Goal: Task Accomplishment & Management: Manage account settings

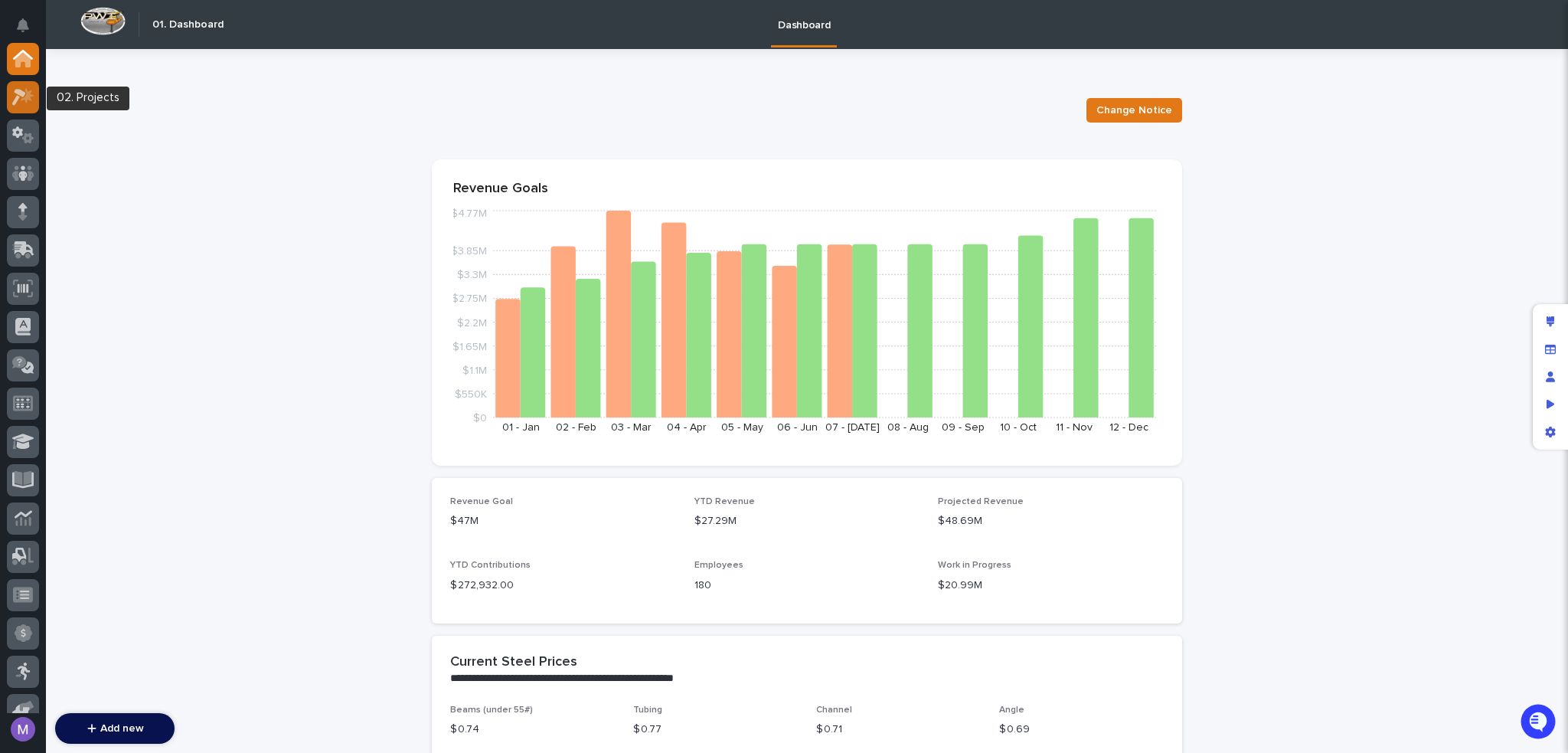
click at [31, 97] on icon at bounding box center [23, 97] width 22 height 18
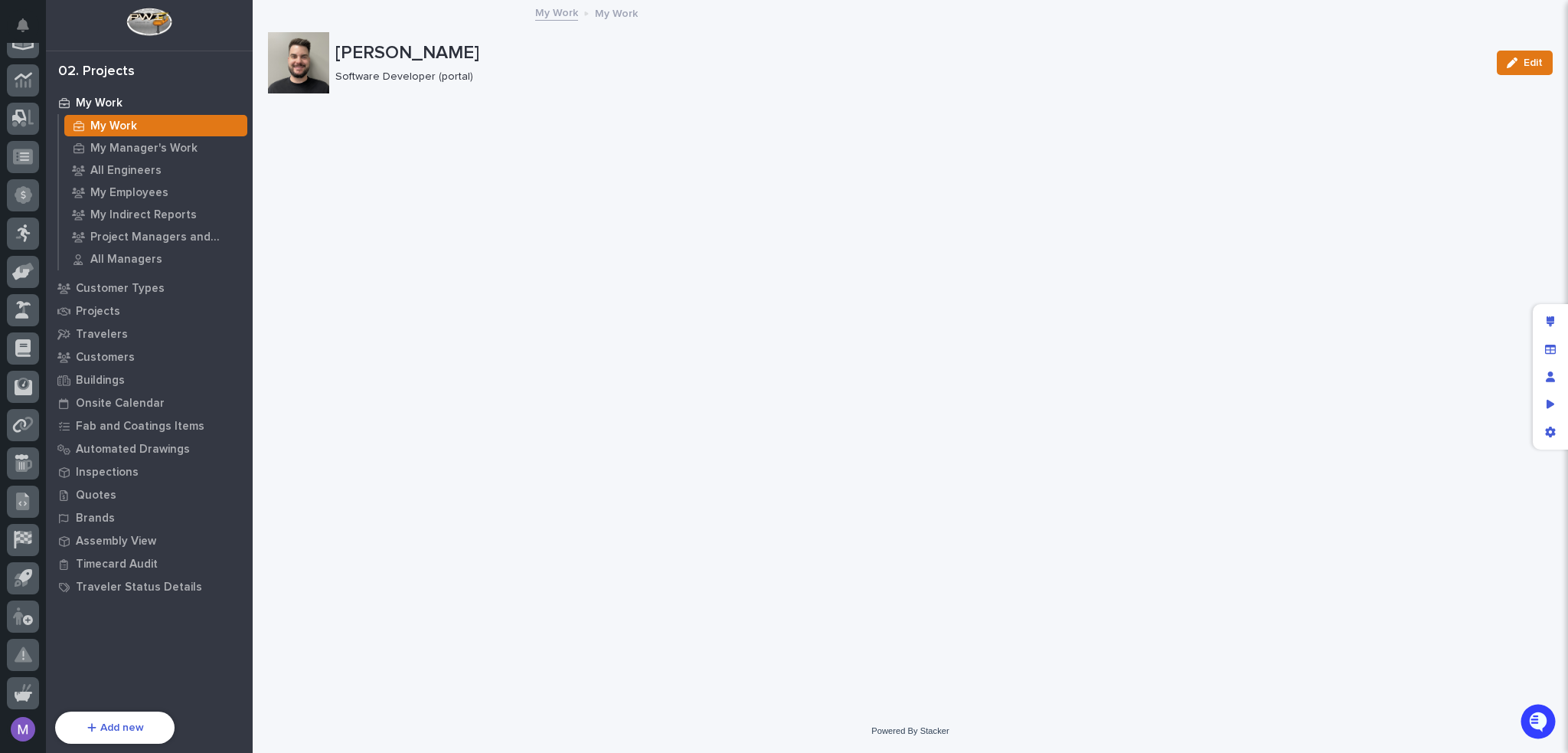
scroll to position [477, 0]
click at [34, 612] on div at bounding box center [23, 614] width 32 height 32
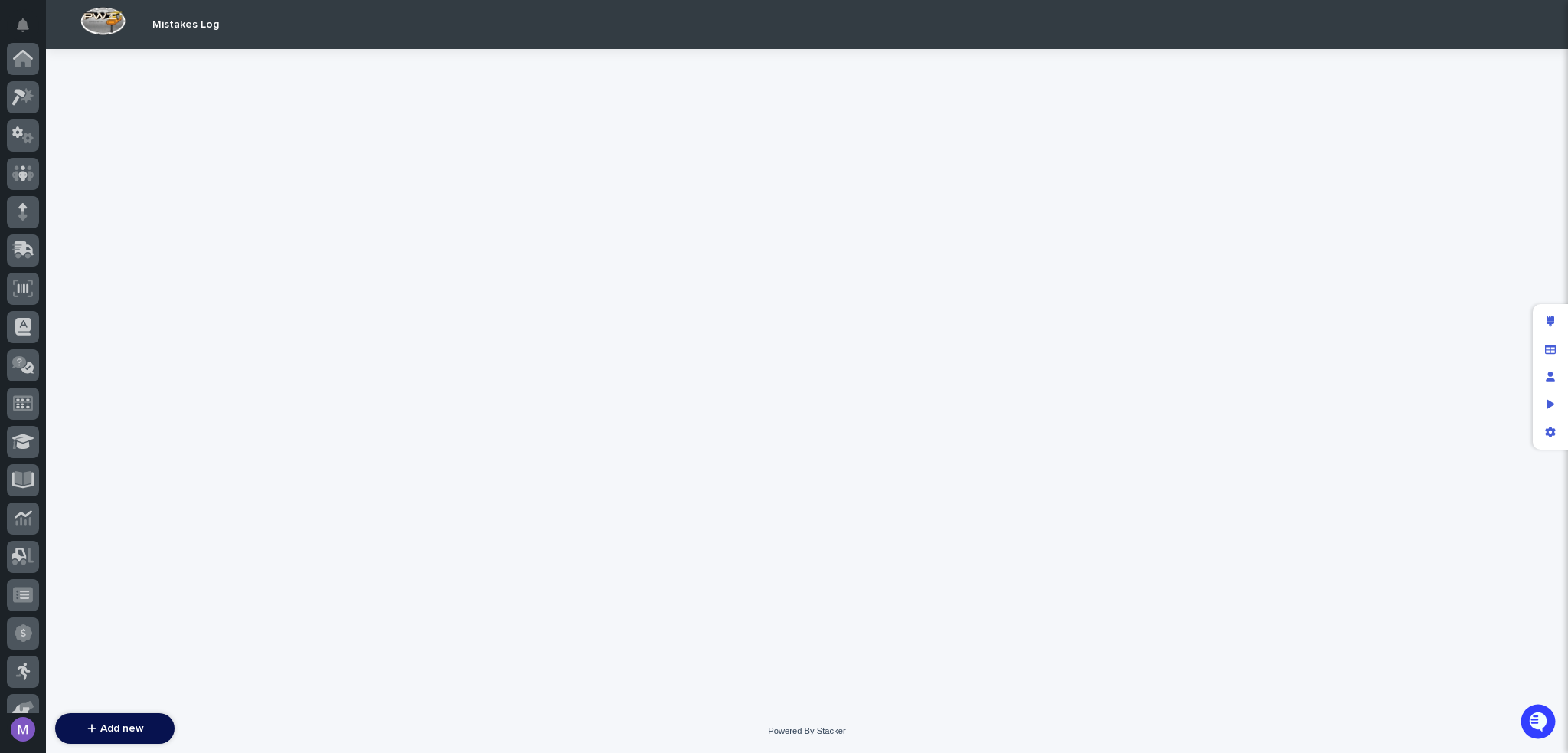
scroll to position [477, 0]
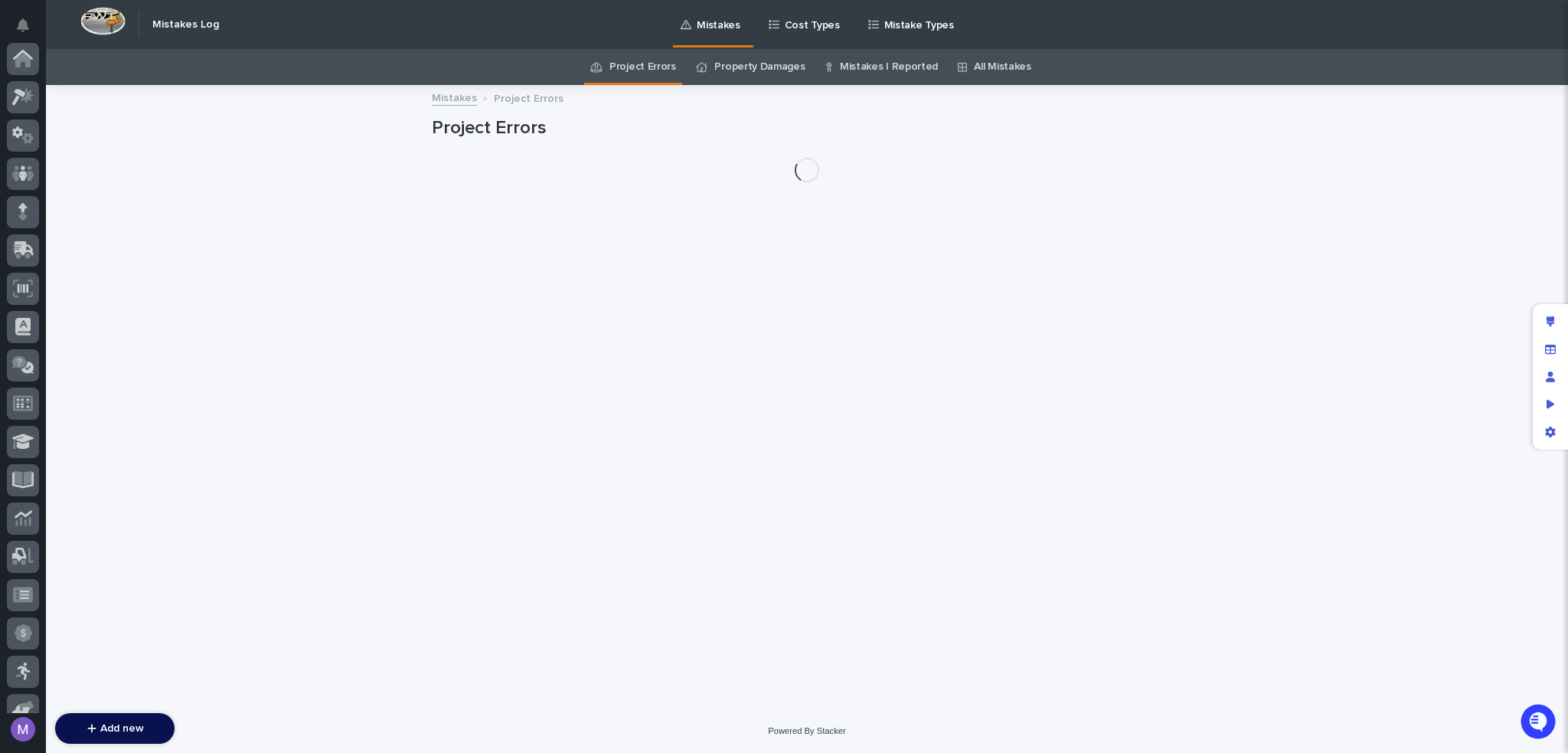
scroll to position [477, 0]
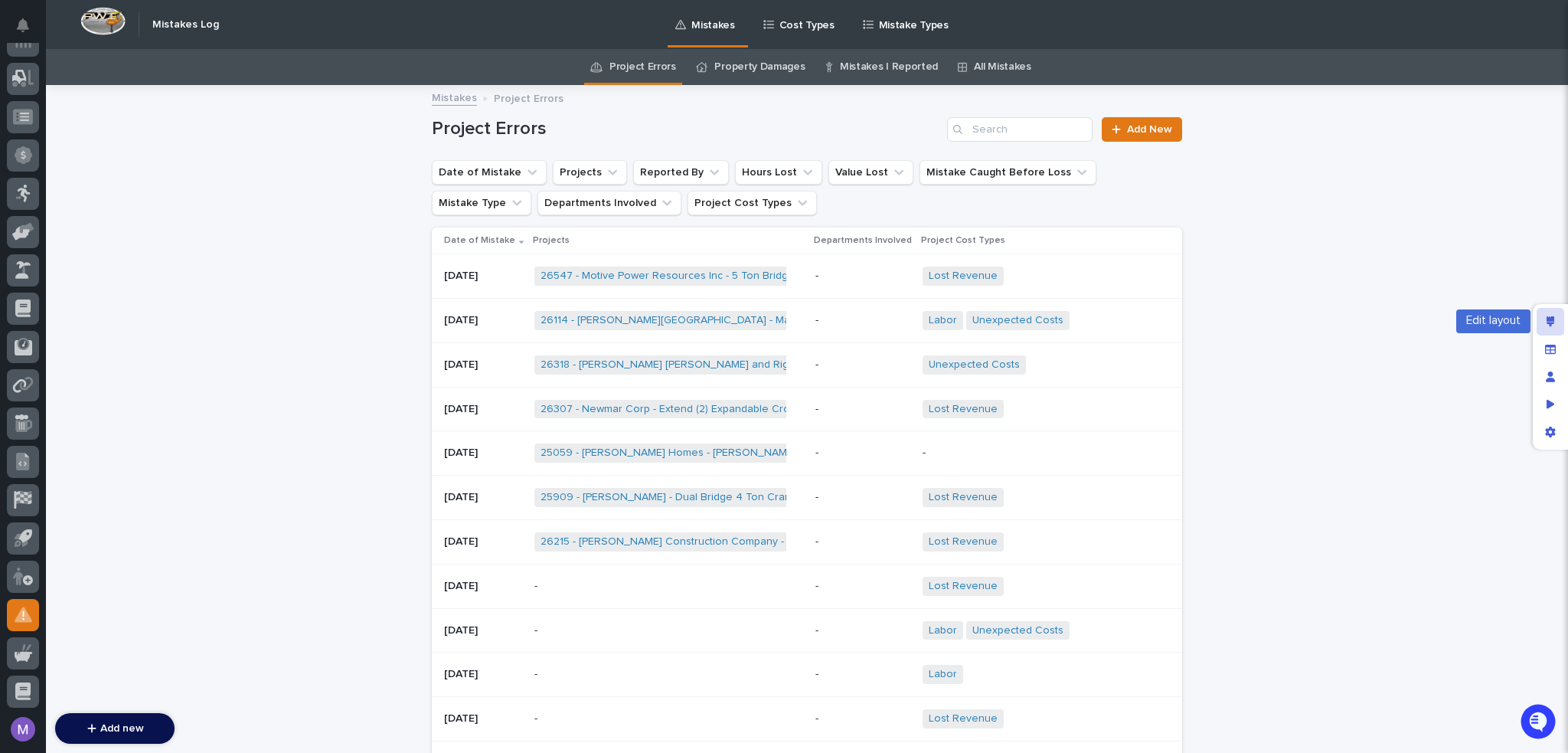
click at [1545, 325] on div "Edit layout" at bounding box center [1551, 322] width 28 height 28
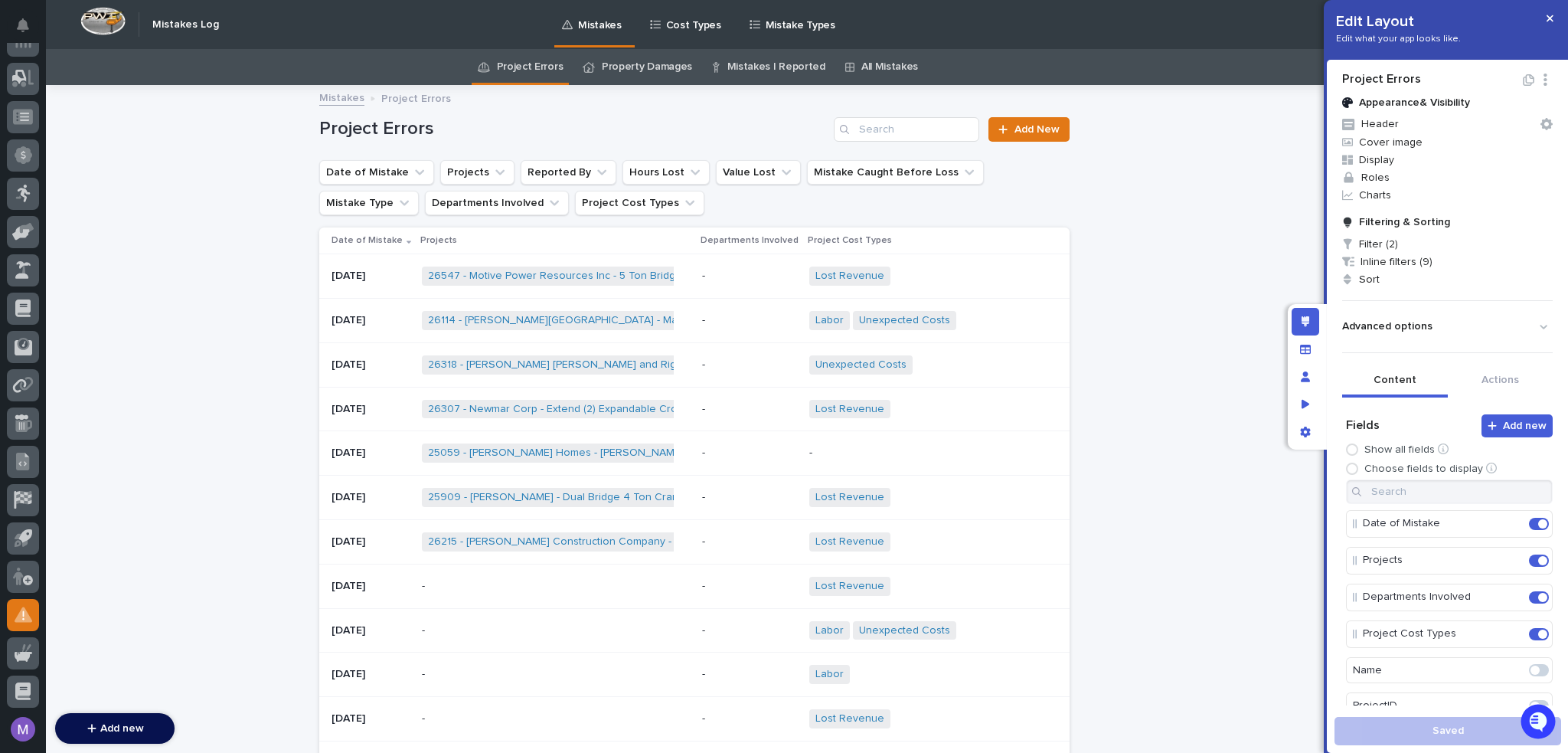
click at [741, 274] on p "-" at bounding box center [749, 276] width 95 height 13
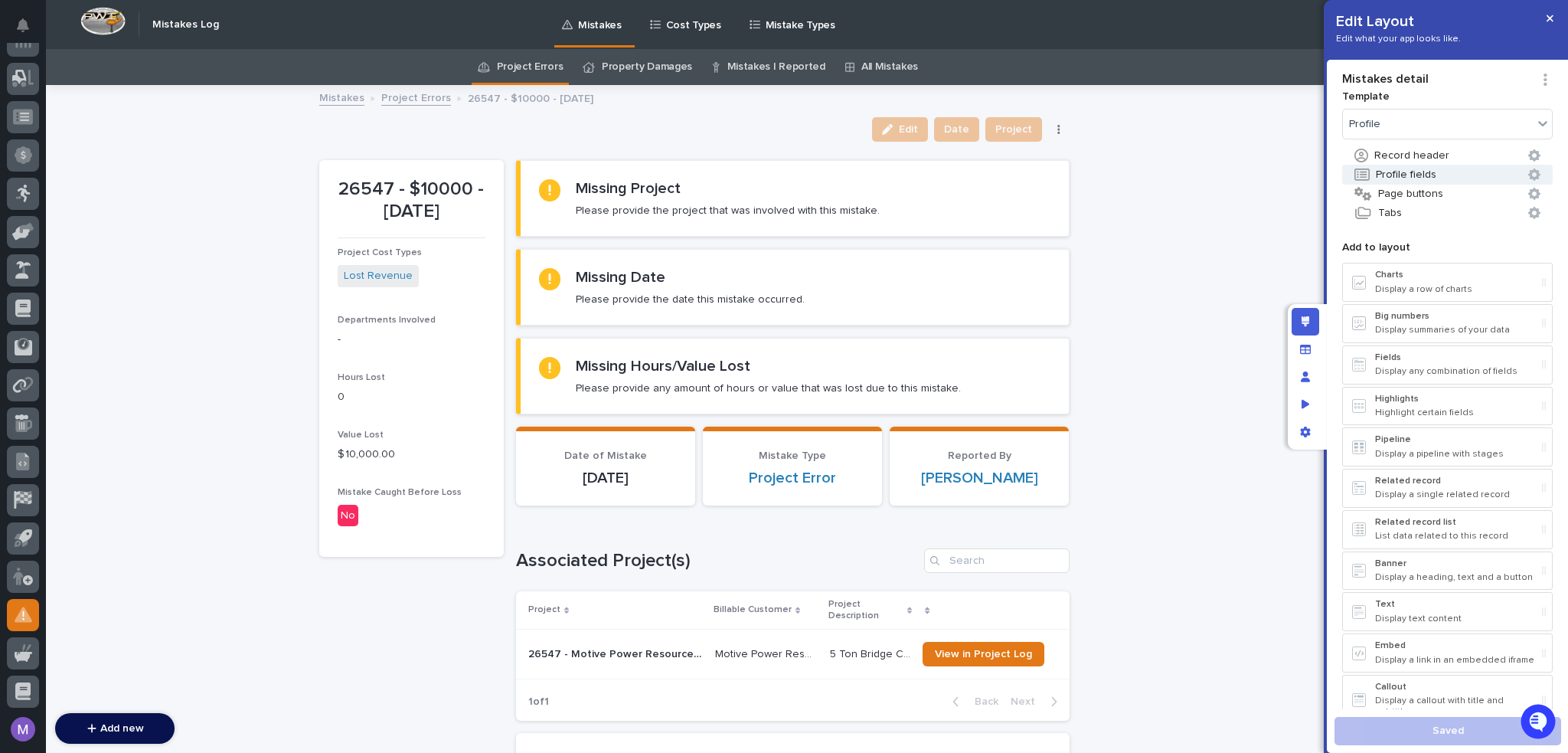
click at [1427, 172] on button "Profile fields" at bounding box center [1447, 175] width 211 height 20
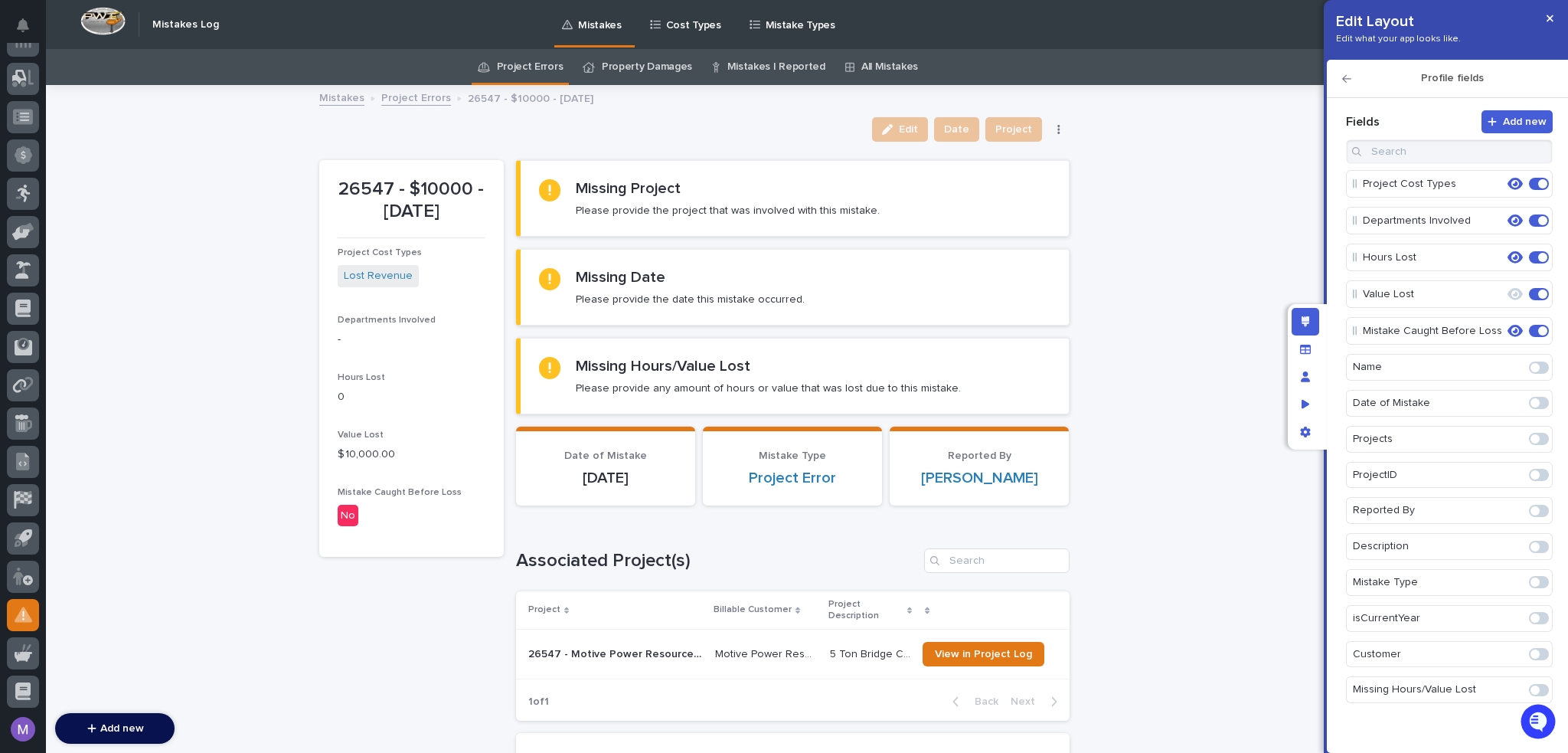
click at [1542, 651] on span at bounding box center [1539, 654] width 20 height 12
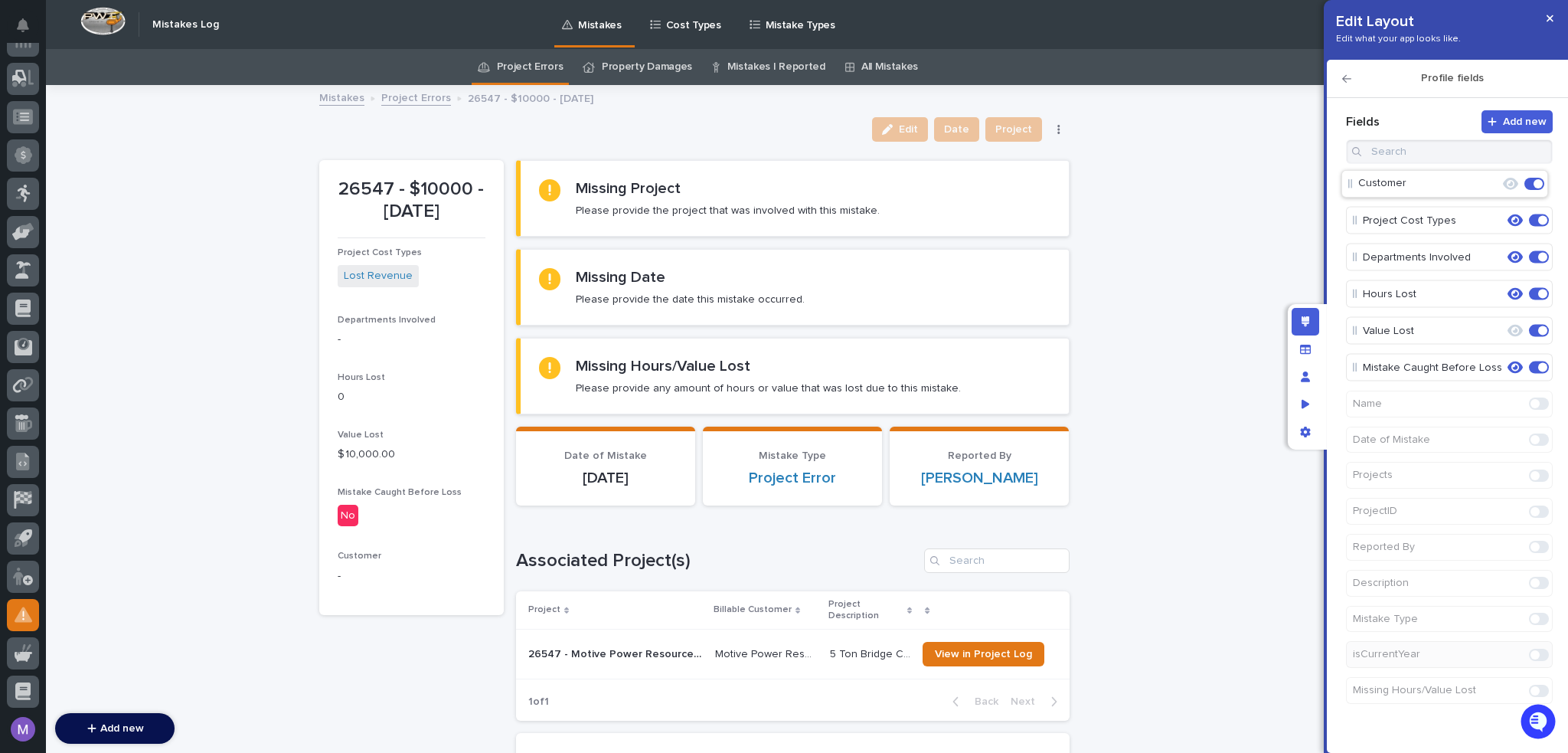
drag, startPoint x: 1427, startPoint y: 367, endPoint x: 1422, endPoint y: 179, distance: 188.1
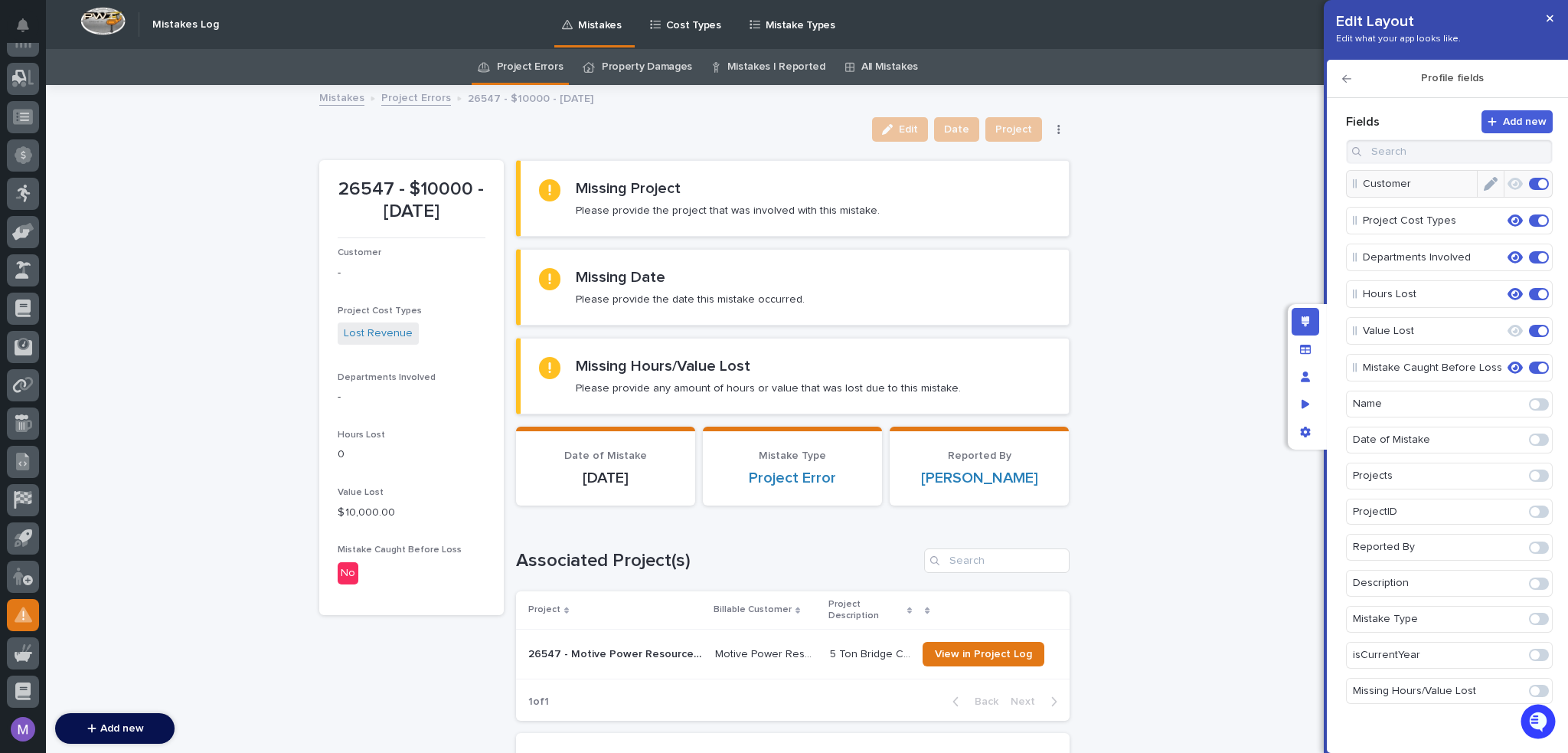
click at [1519, 178] on icon "button" at bounding box center [1514, 184] width 15 height 14
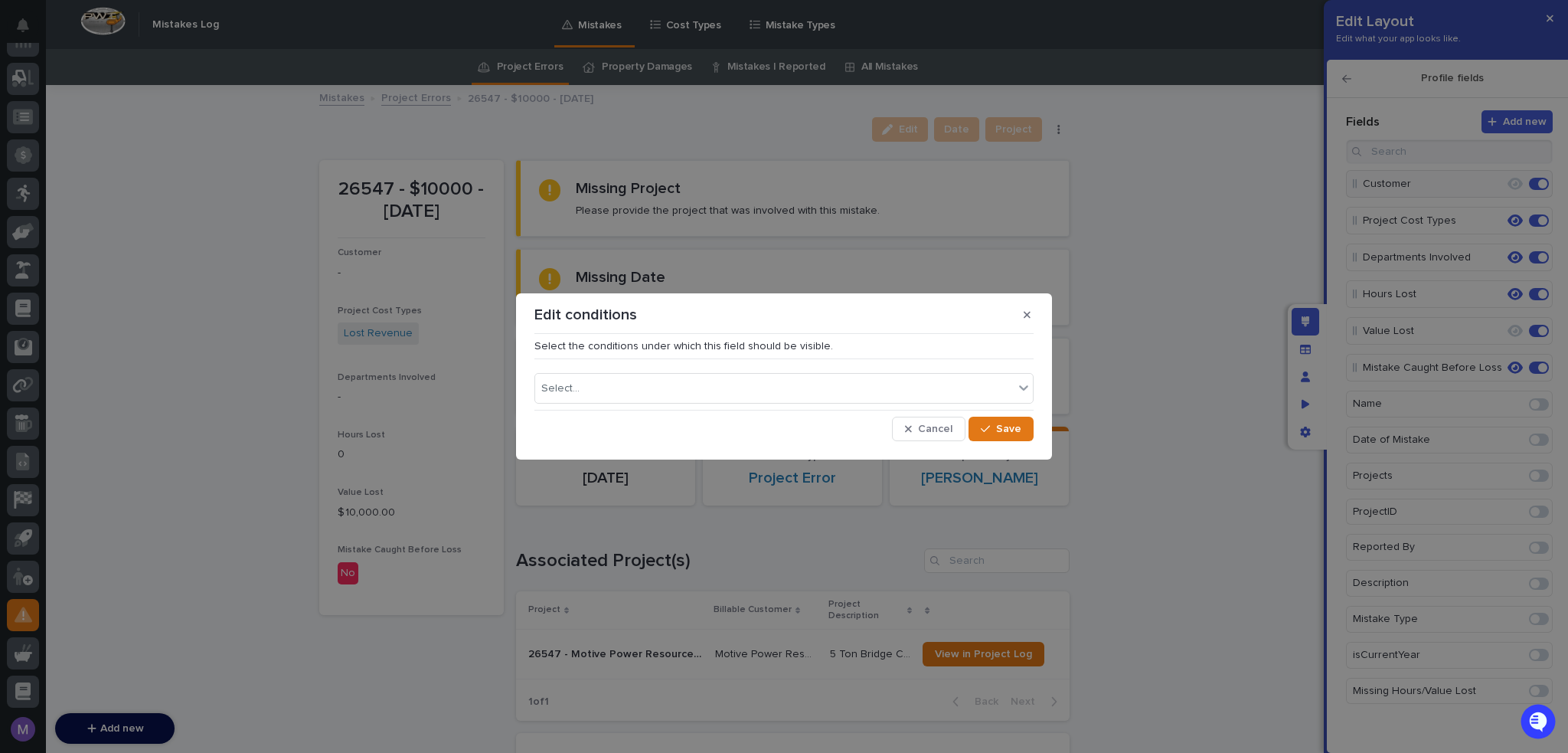
click at [794, 370] on div "Select..." at bounding box center [784, 384] width 499 height 38
click at [790, 384] on div "Select..." at bounding box center [774, 388] width 478 height 22
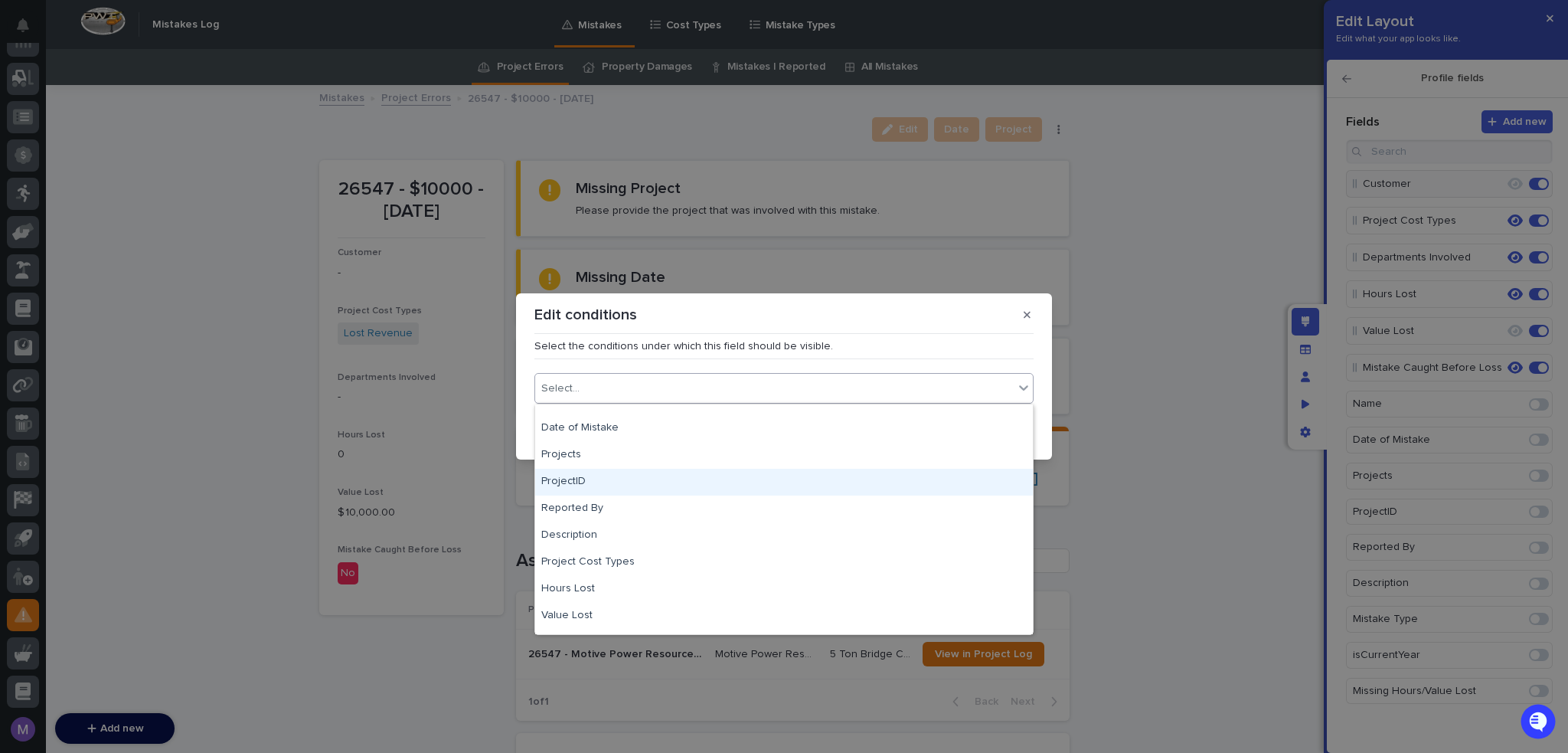
scroll to position [226, 0]
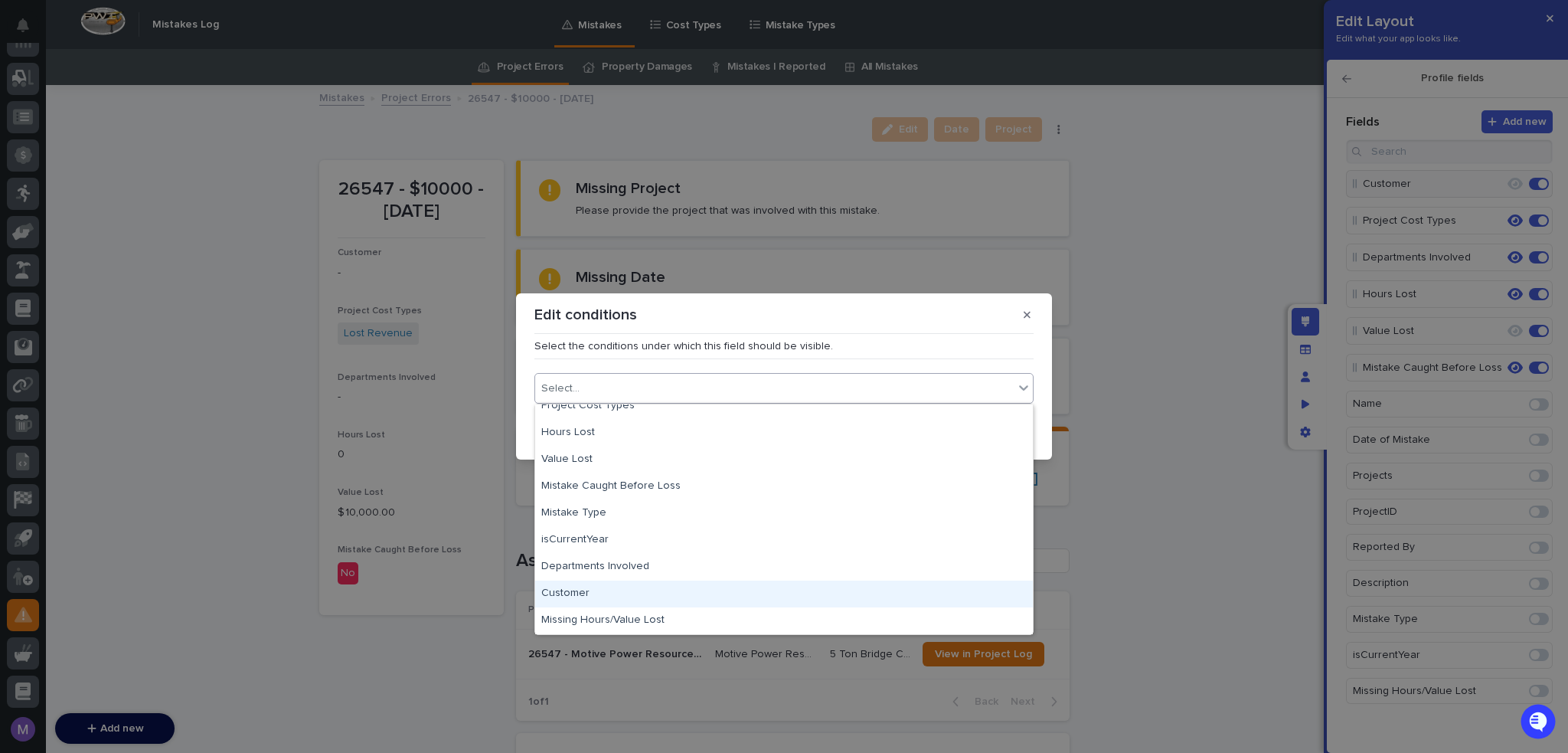
click at [601, 592] on div "Customer" at bounding box center [784, 593] width 497 height 27
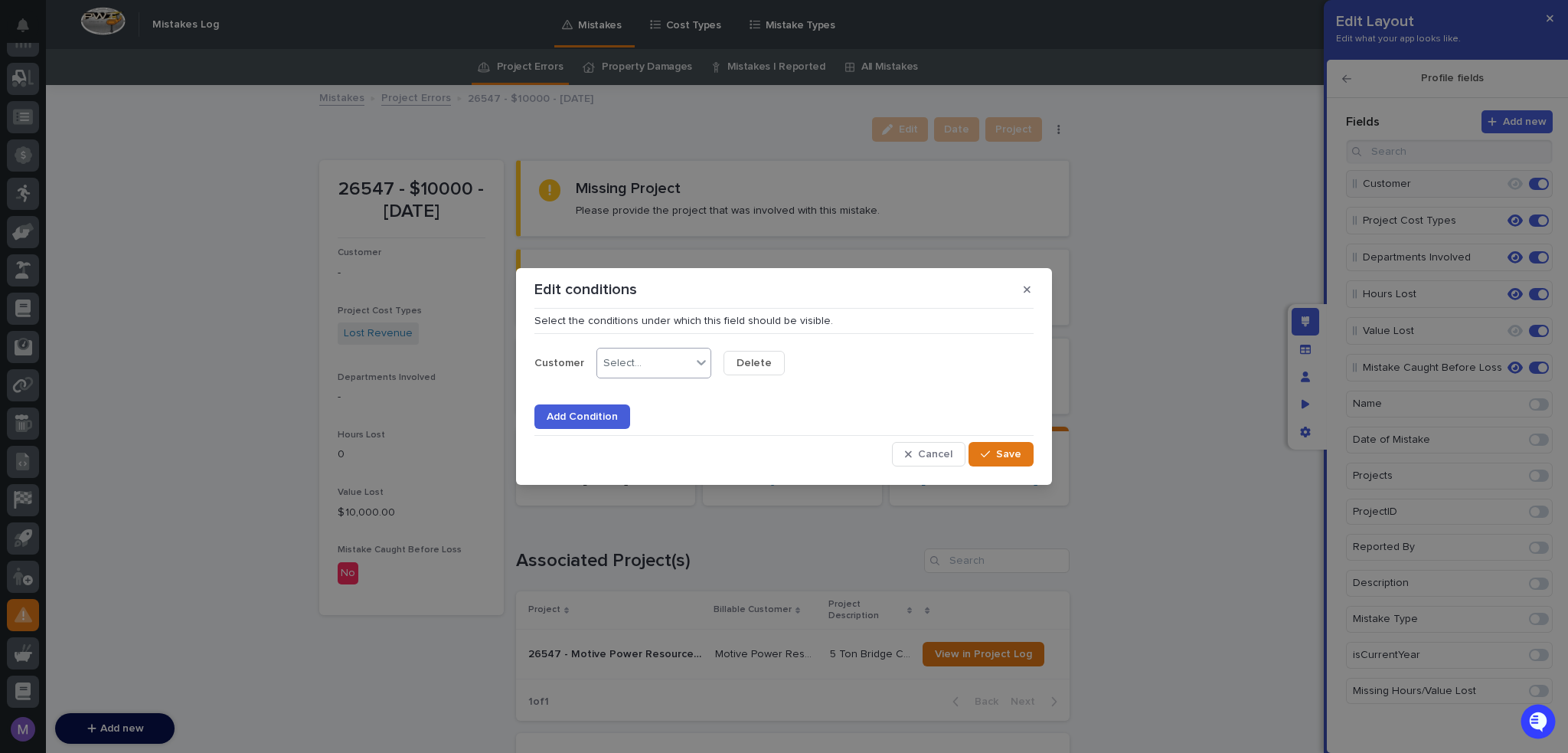
click at [660, 374] on div "Select..." at bounding box center [653, 363] width 115 height 31
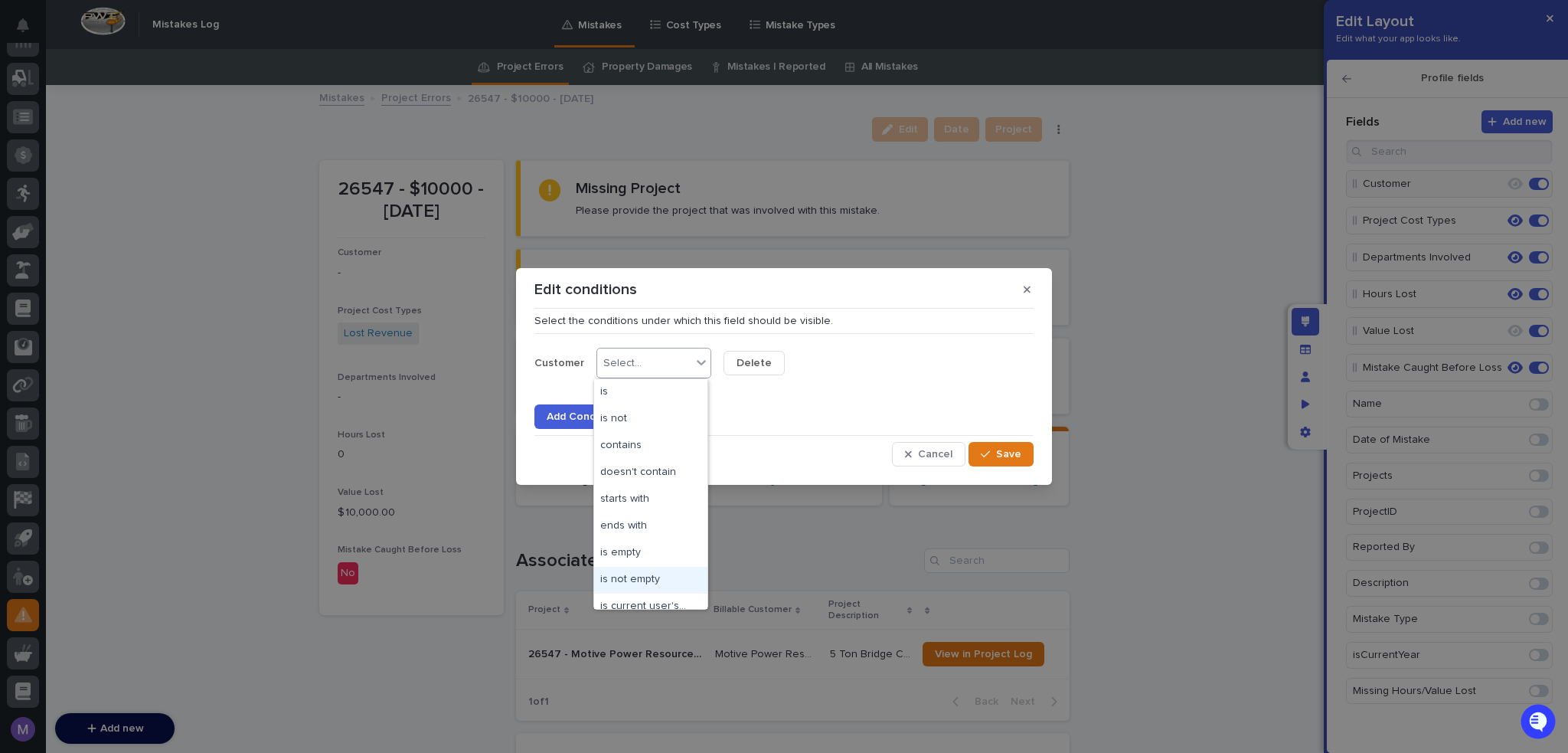
click at [649, 575] on div "is not empty" at bounding box center [650, 579] width 113 height 27
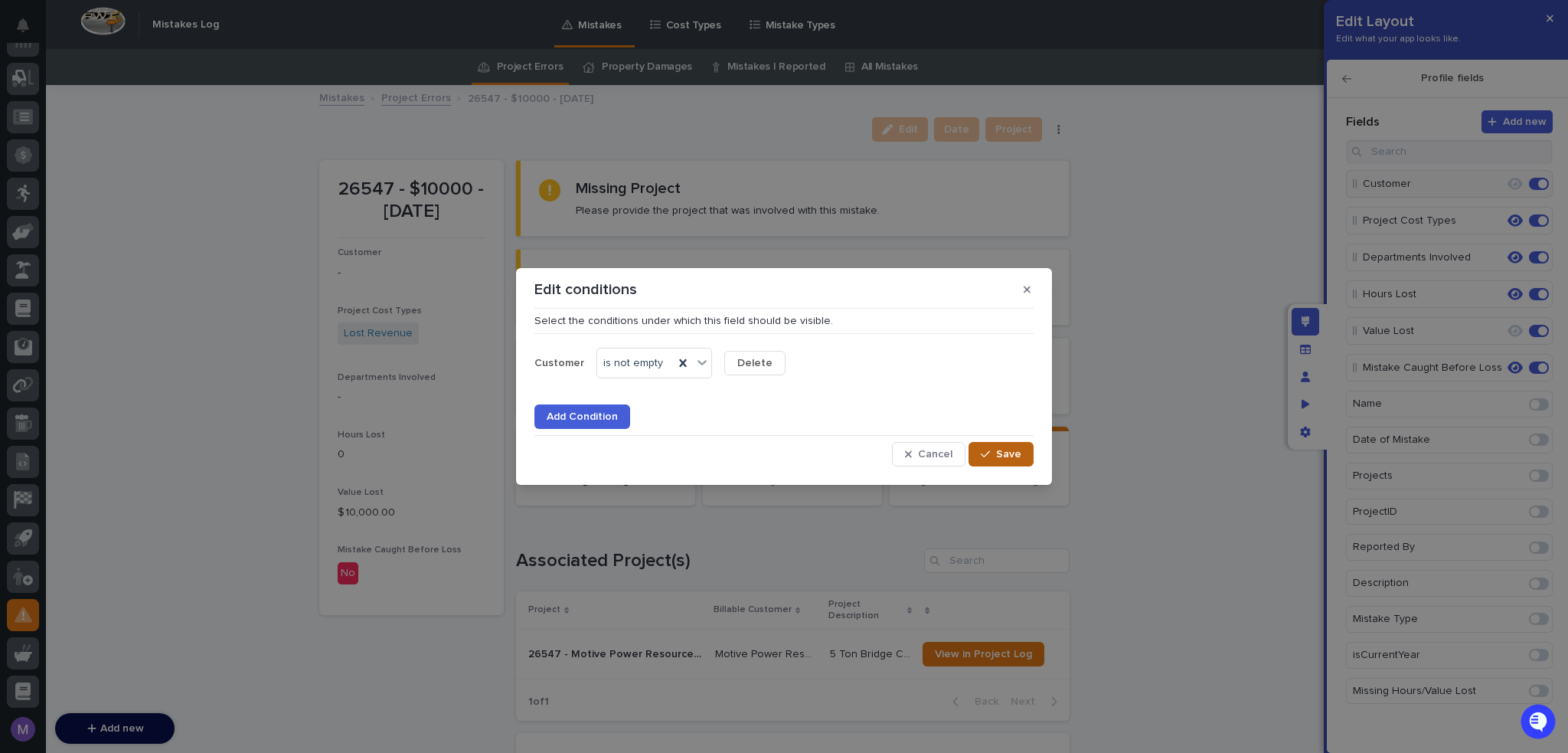
click at [986, 452] on icon "button" at bounding box center [985, 453] width 9 height 11
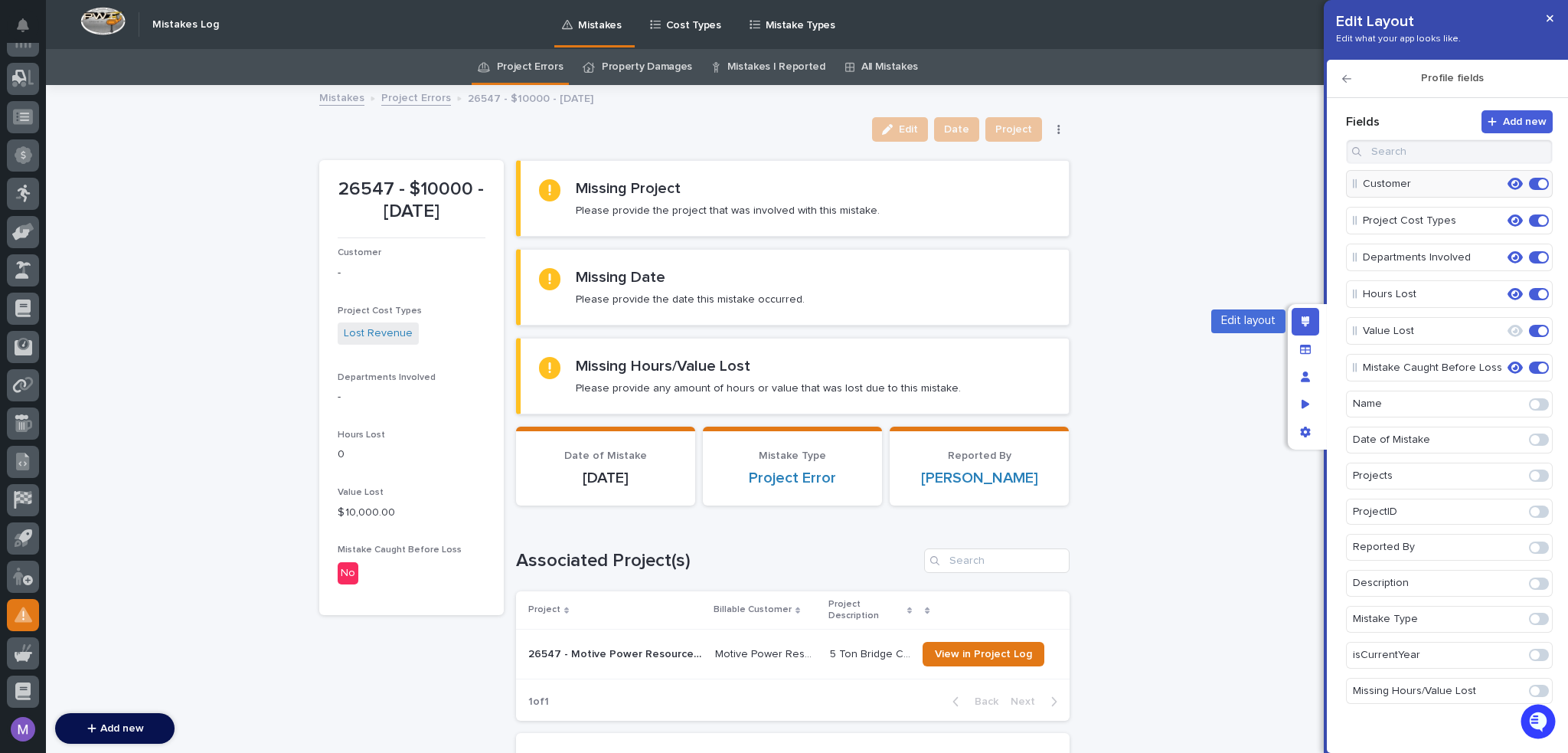
click at [1316, 324] on div "Edit layout" at bounding box center [1305, 322] width 28 height 28
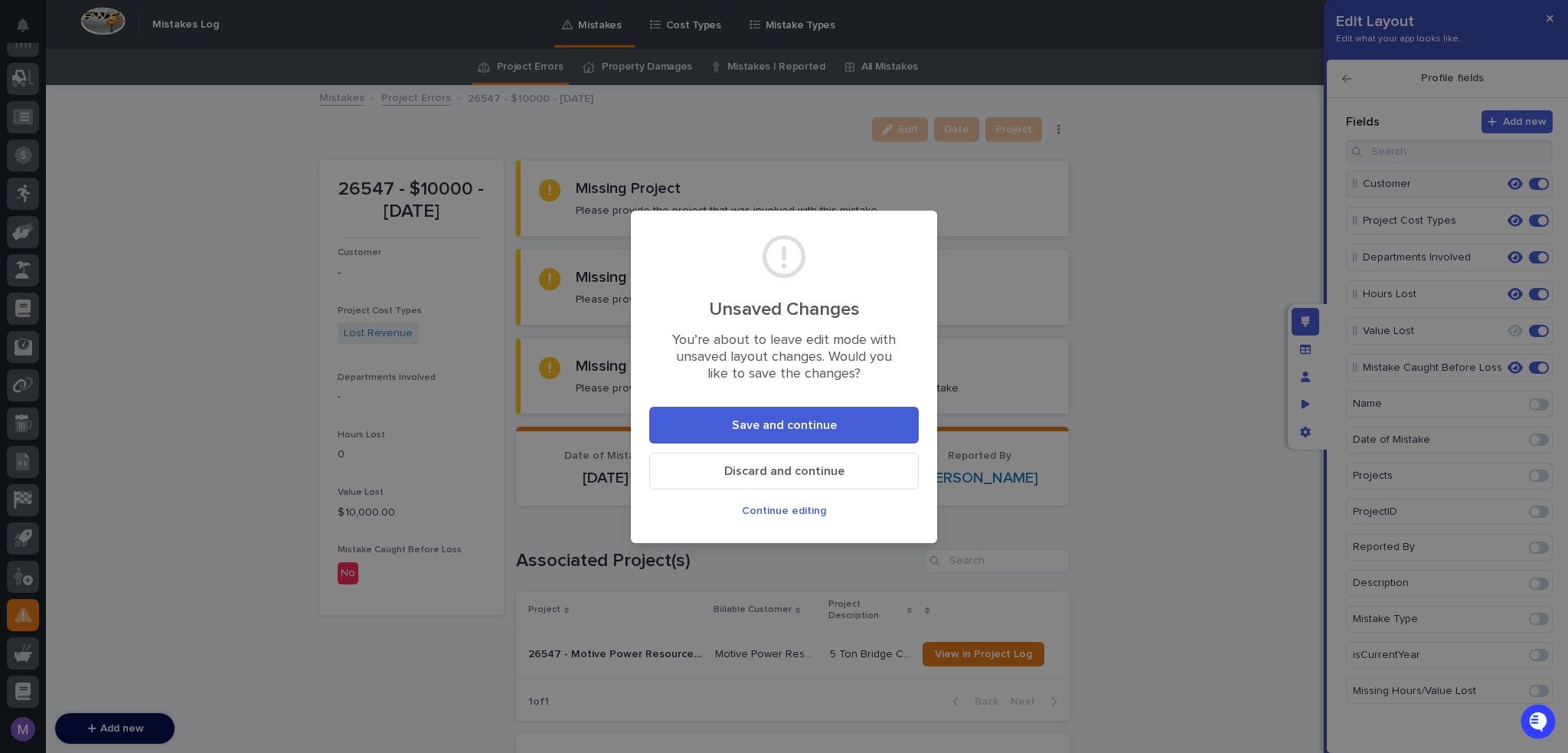
click at [780, 422] on span "Save and continue" at bounding box center [784, 424] width 105 height 12
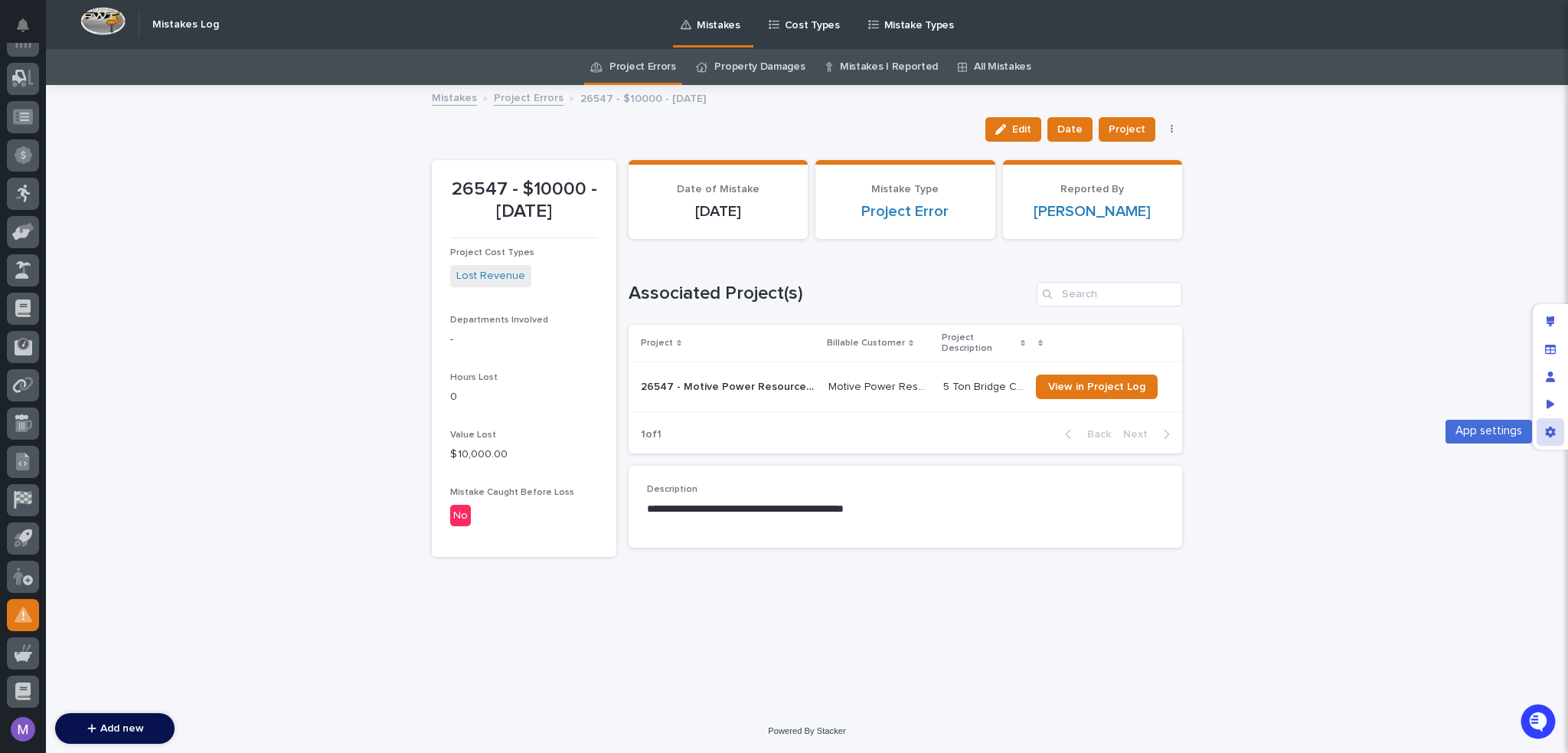
click at [1553, 437] on div "App settings" at bounding box center [1551, 432] width 28 height 28
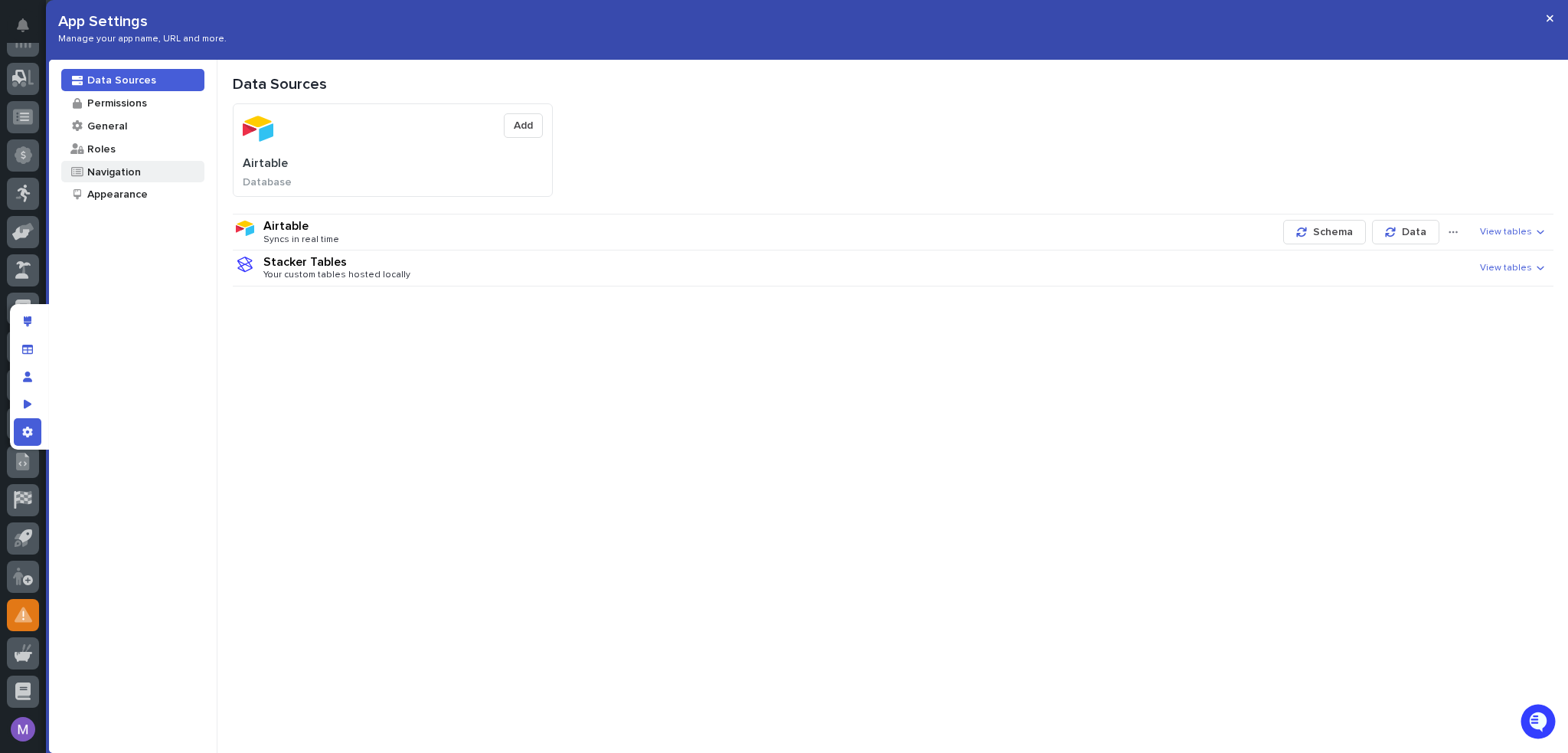
click at [146, 182] on div "Data Sources Permissions General Roles Navigation Appearance" at bounding box center [133, 139] width 168 height 159
click at [146, 176] on div "Navigation" at bounding box center [132, 172] width 143 height 22
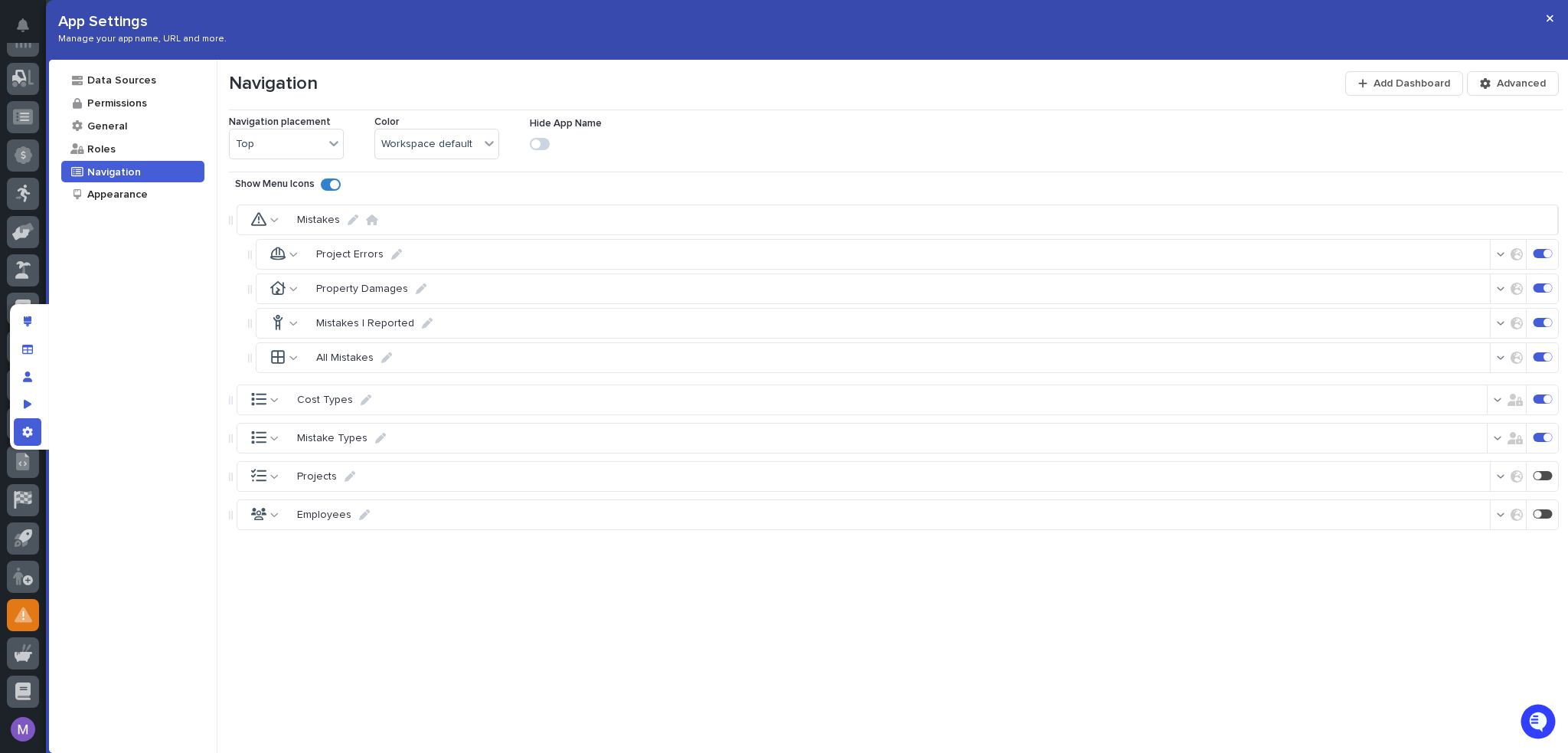
click at [1489, 316] on button "button" at bounding box center [1508, 323] width 48 height 25
click at [1375, 401] on label "Only users in roles" at bounding box center [1413, 408] width 110 height 28
click at [1391, 500] on p "User" at bounding box center [1399, 506] width 23 height 13
click at [1418, 587] on div "Mistakes Project Errors Property Damages Mistakes I Reported All Mistakes Cost …" at bounding box center [895, 451] width 1333 height 510
click at [150, 397] on div "Data Sources Permissions General Roles Navigation Appearance" at bounding box center [133, 406] width 169 height 693
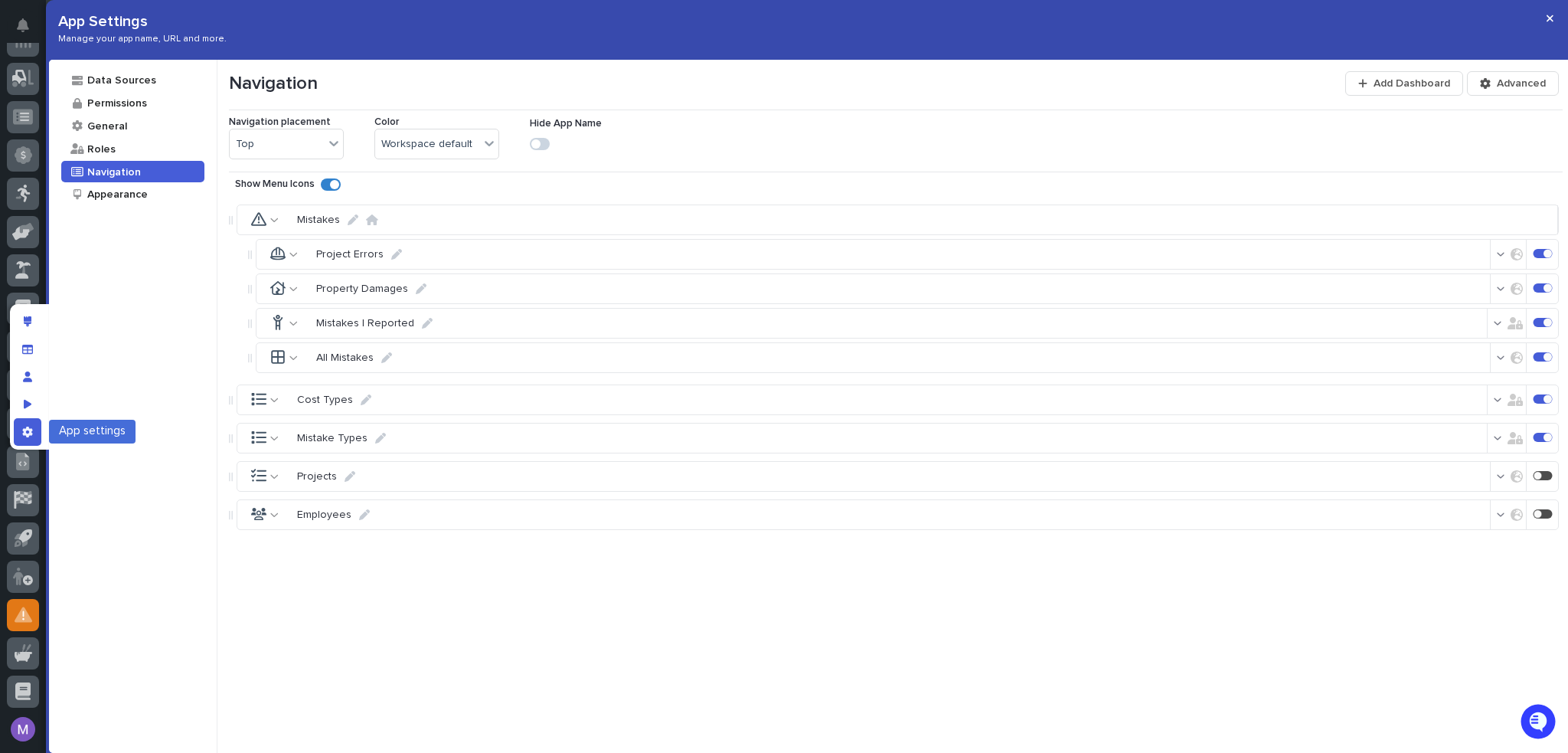
click at [21, 439] on div "App settings" at bounding box center [28, 432] width 28 height 28
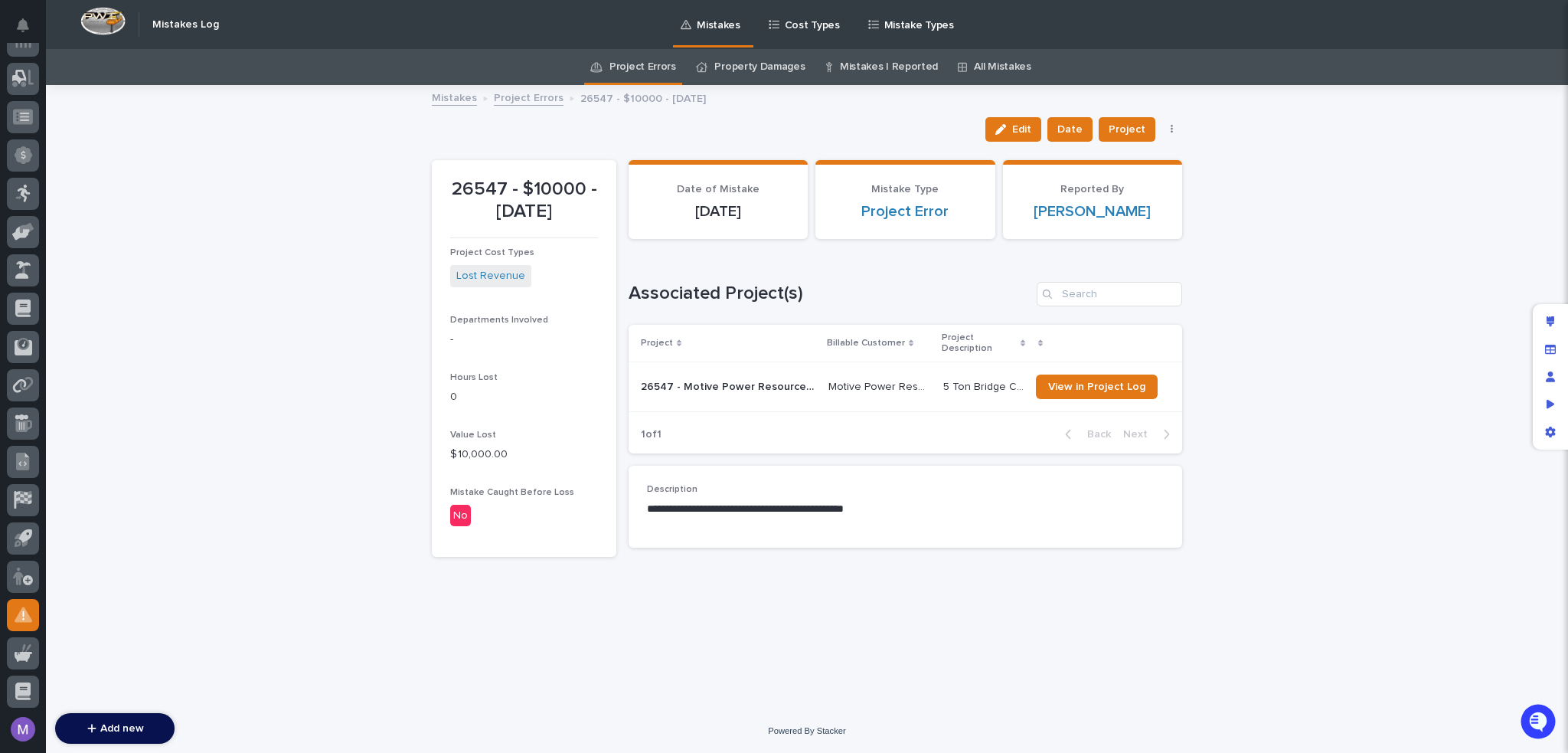
click at [656, 69] on link "Project Errors" at bounding box center [642, 67] width 67 height 36
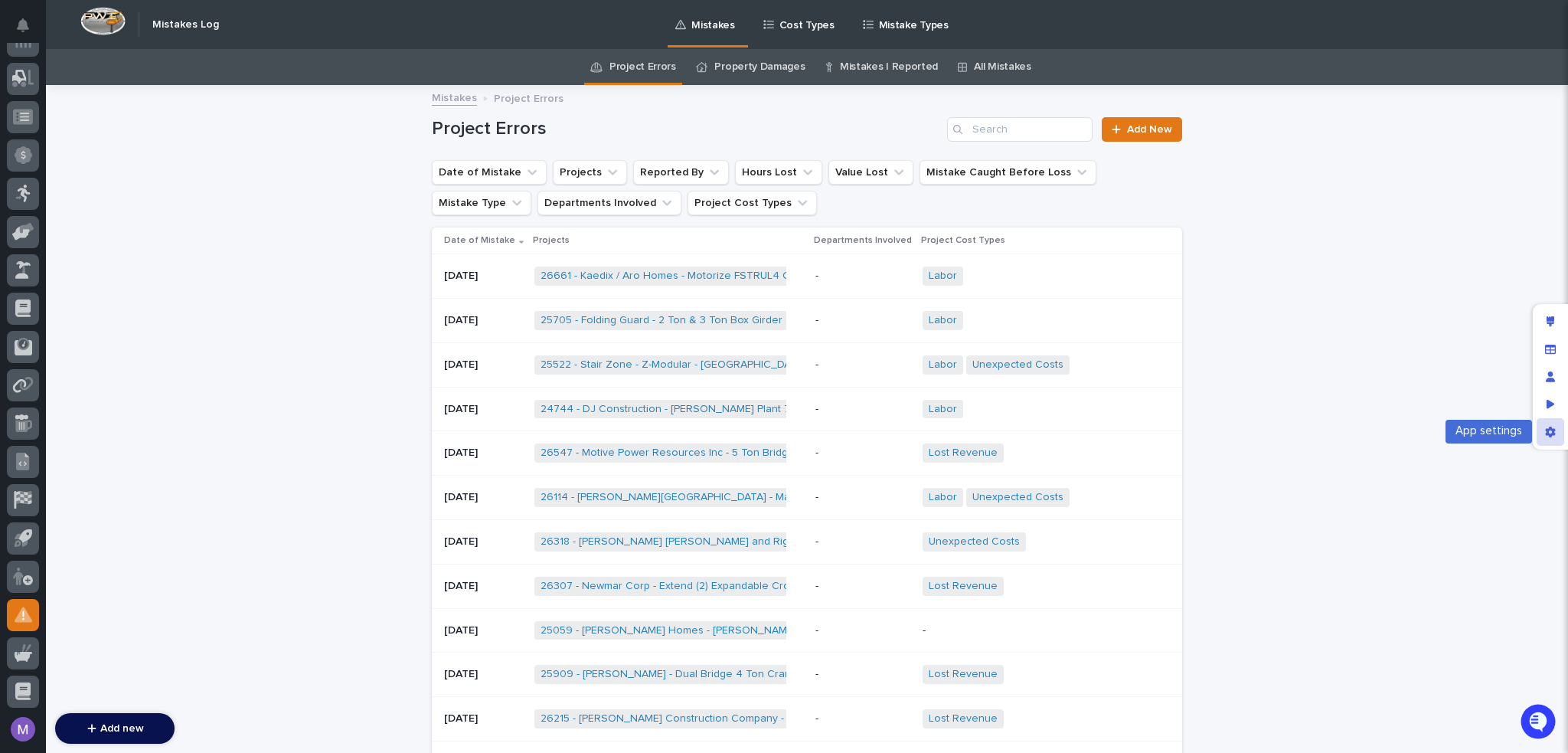
click at [1545, 429] on icon "App settings" at bounding box center [1550, 431] width 11 height 11
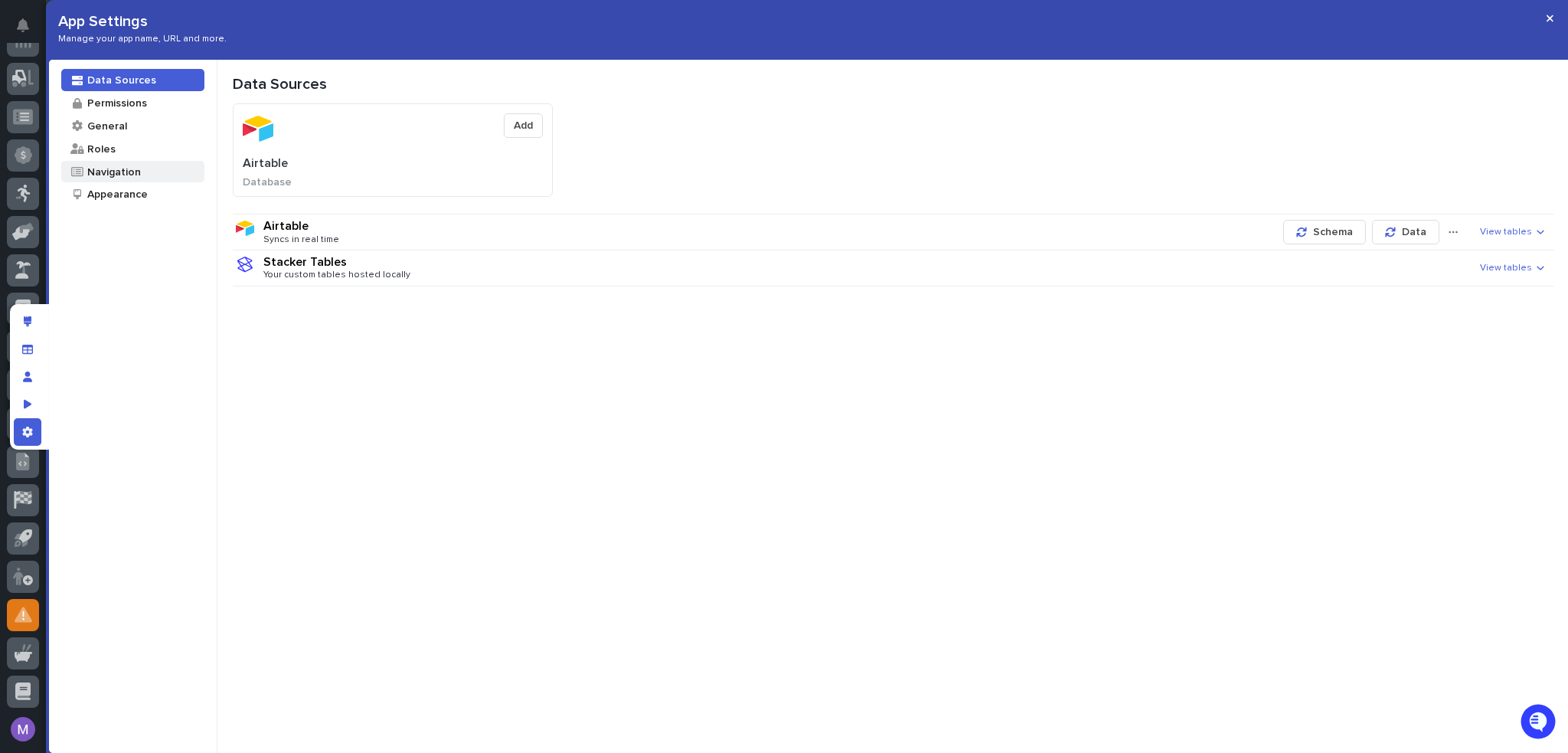
click at [92, 171] on div "Navigation" at bounding box center [113, 172] width 55 height 15
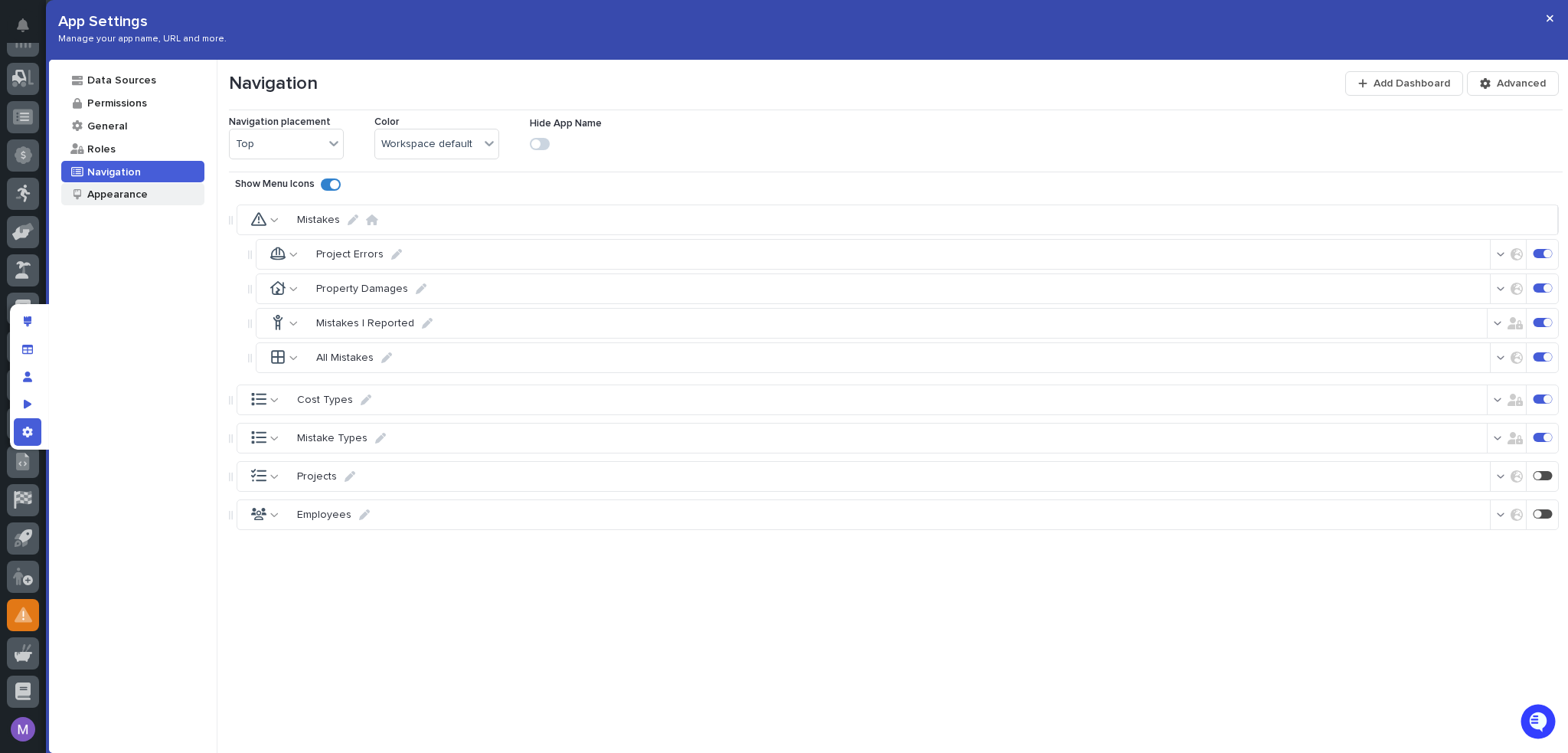
click at [110, 195] on div "Appearance" at bounding box center [117, 194] width 62 height 15
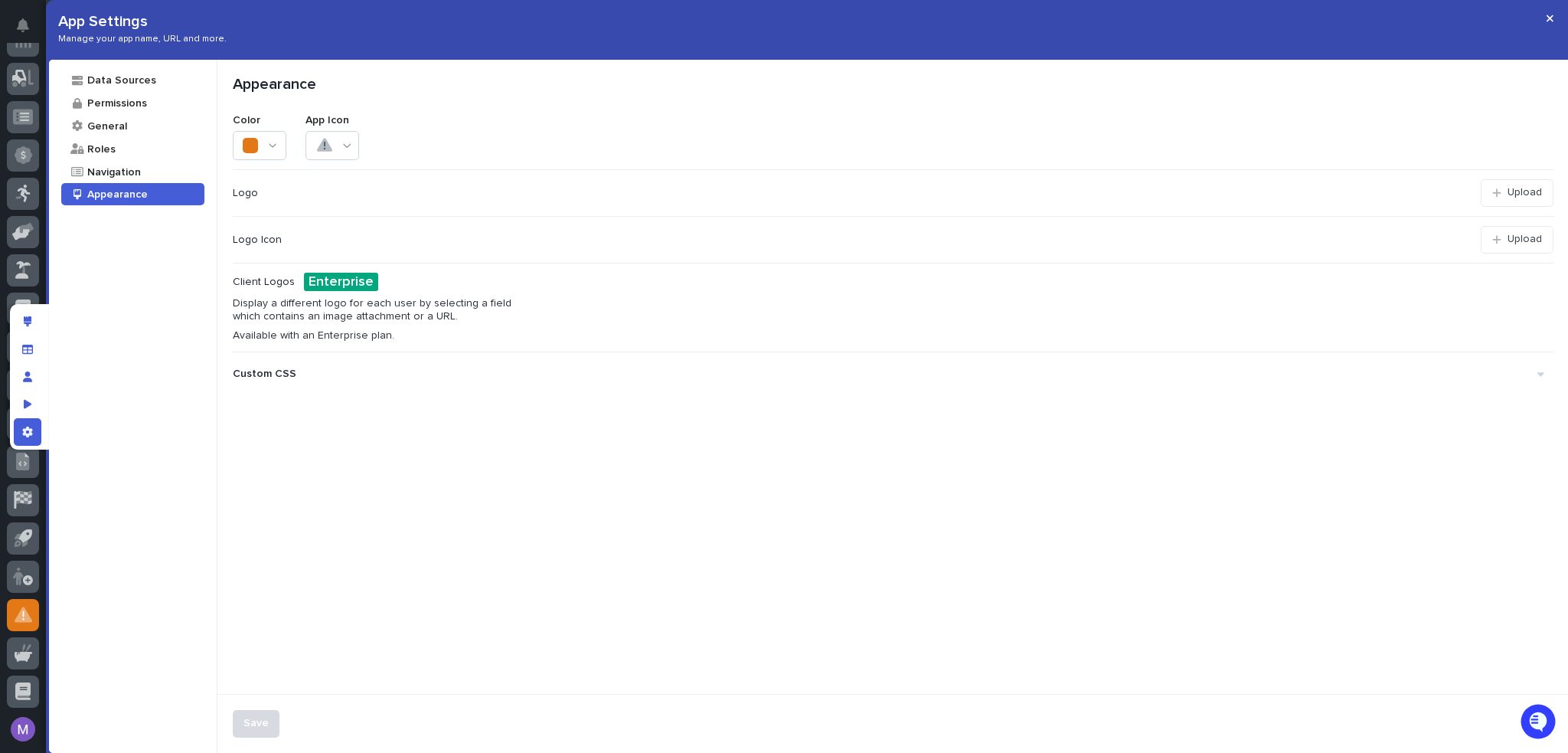
click at [340, 373] on div "Custom CSS" at bounding box center [885, 374] width 1304 height 25
click at [422, 406] on div at bounding box center [908, 593] width 1287 height 407
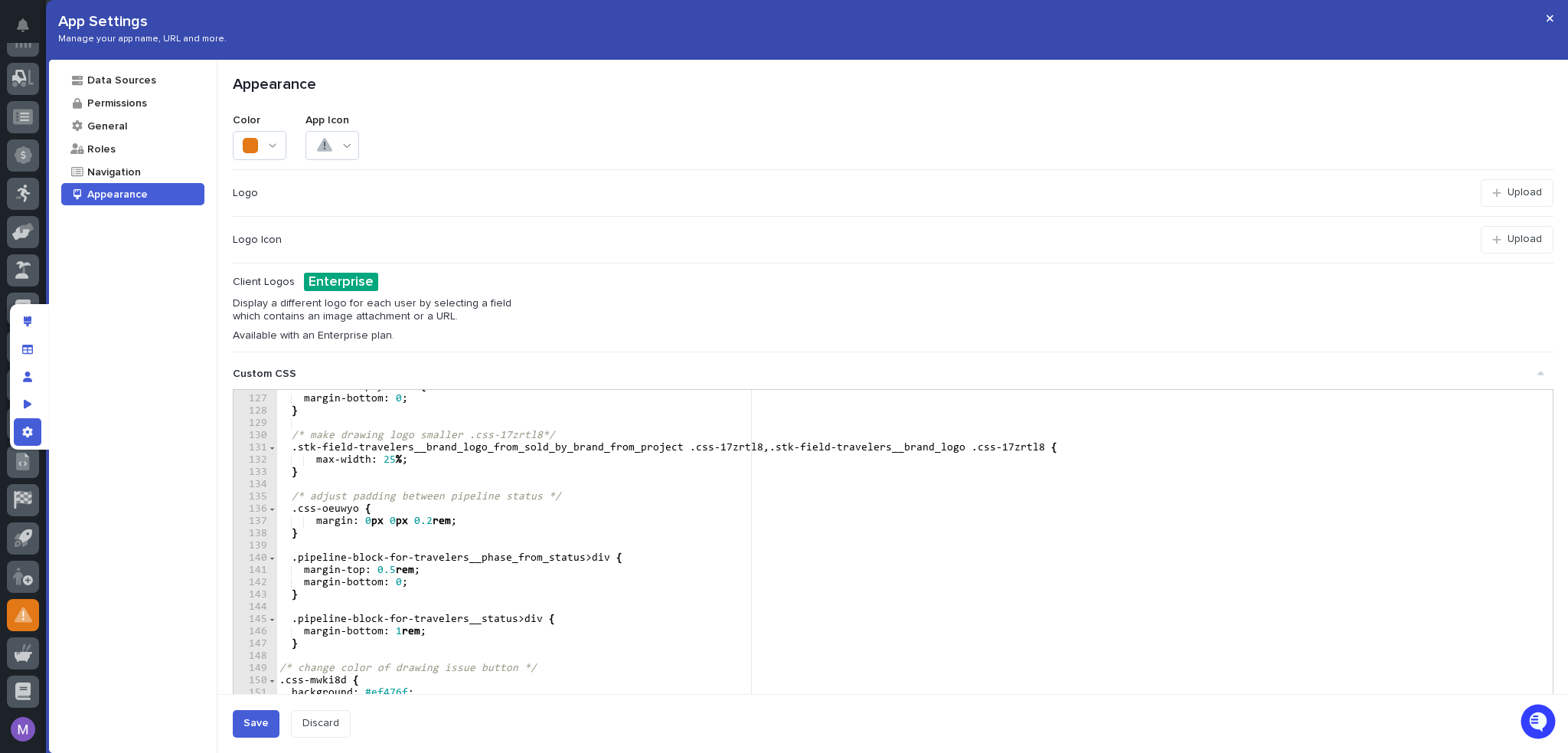
scroll to position [1540, 0]
click at [259, 720] on div "Save" at bounding box center [256, 723] width 25 height 13
click at [25, 431] on icon "App settings" at bounding box center [27, 431] width 10 height 11
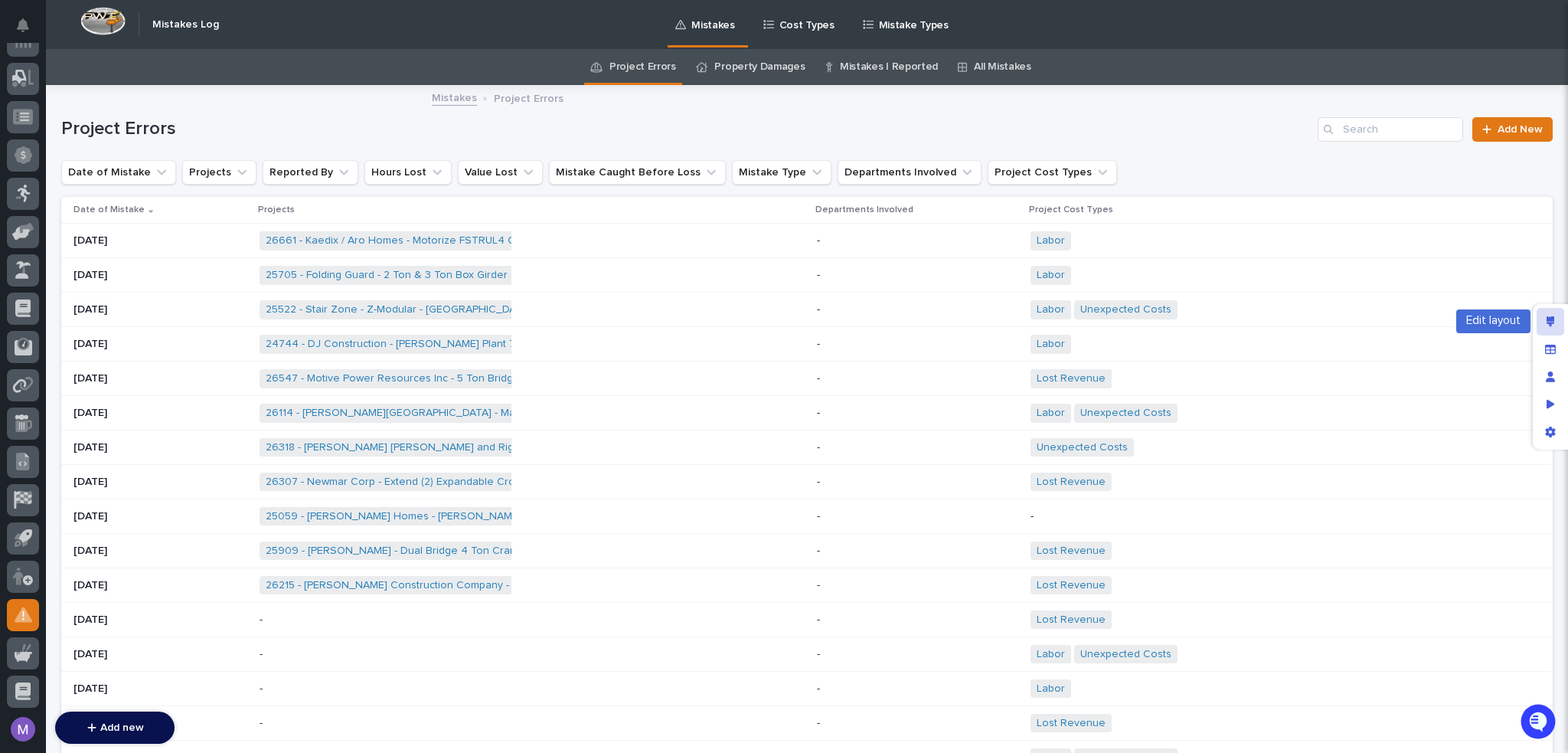
click at [1545, 321] on div "Edit layout" at bounding box center [1551, 322] width 28 height 28
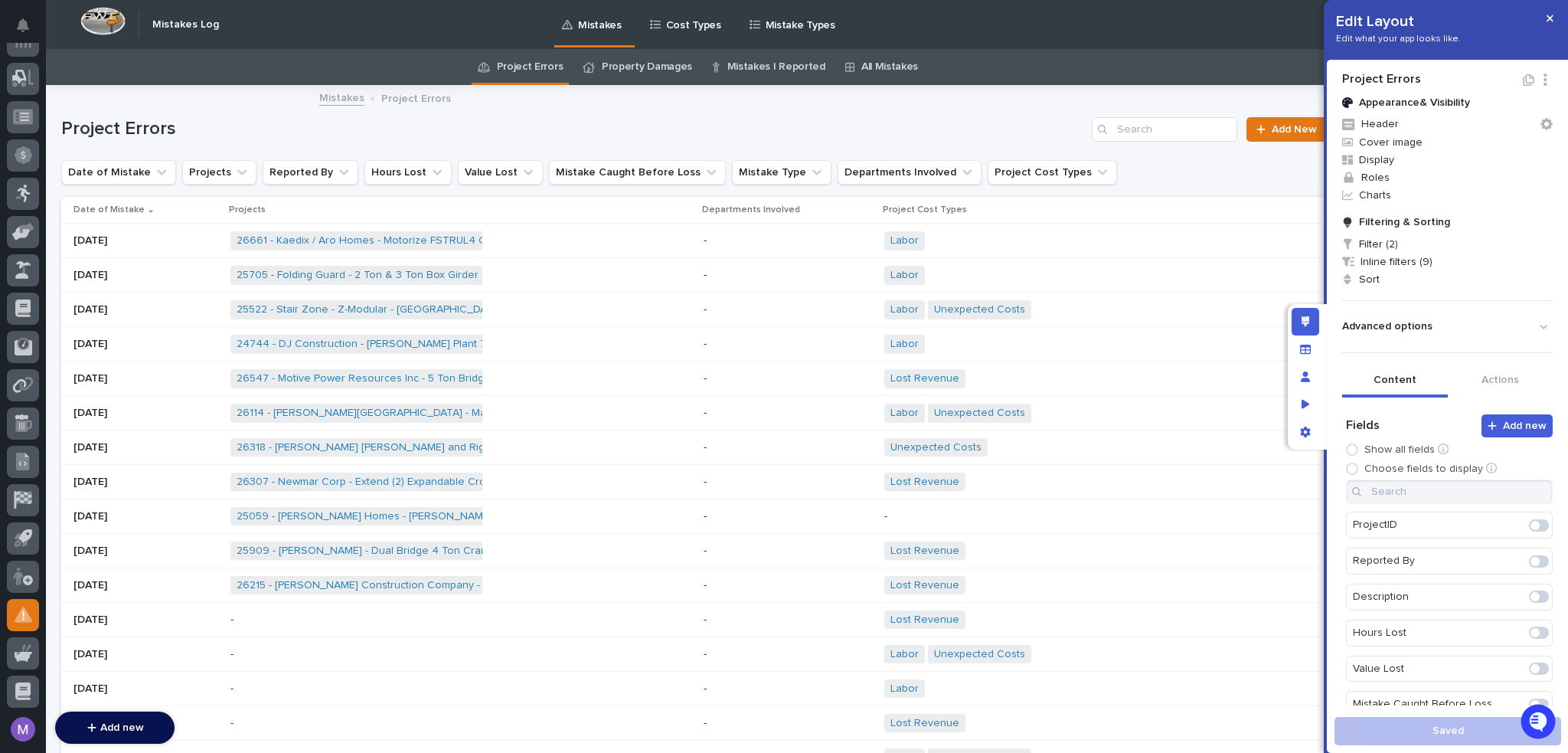
scroll to position [230, 0]
click at [1530, 582] on span at bounding box center [1534, 583] width 9 height 9
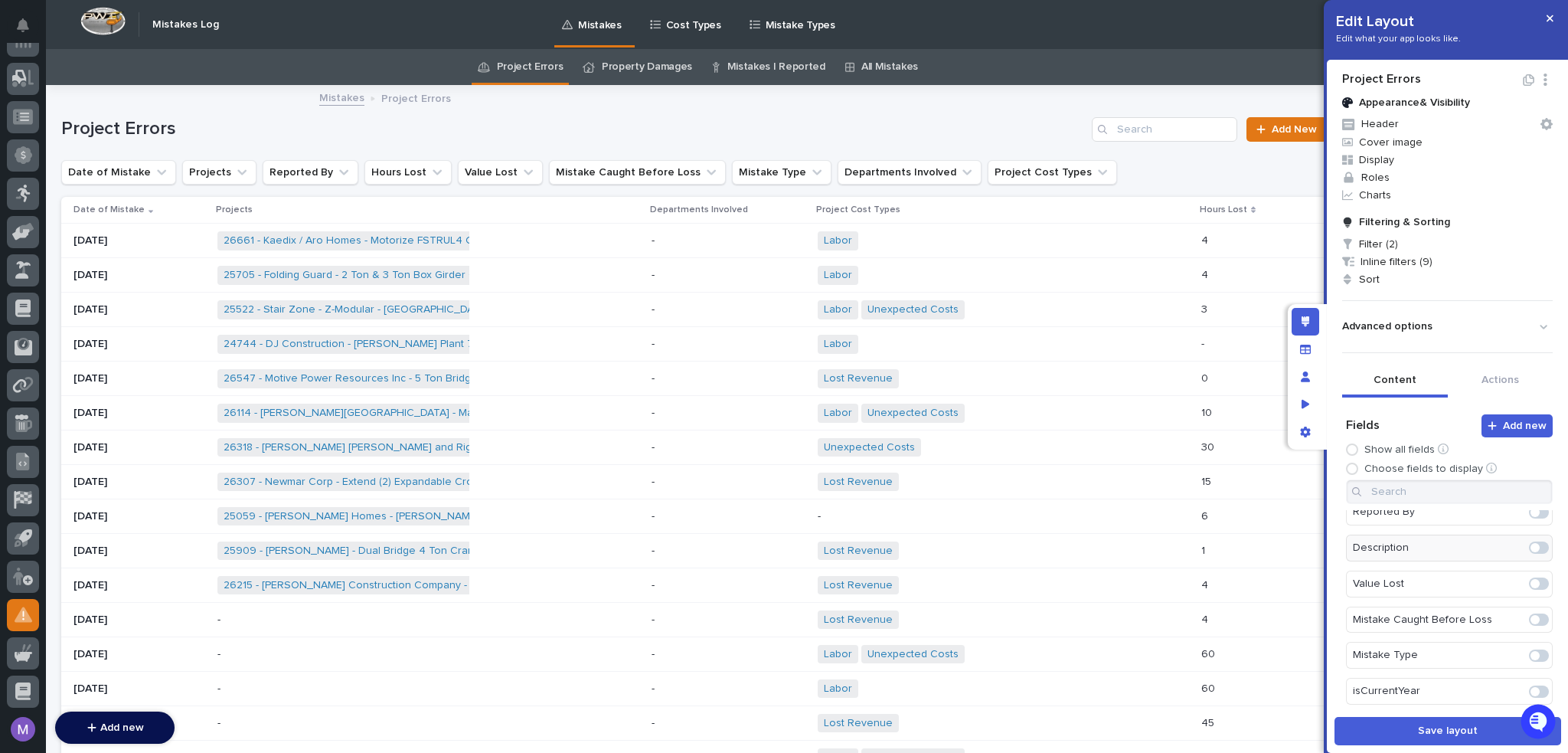
click at [1529, 618] on span at bounding box center [1539, 619] width 20 height 12
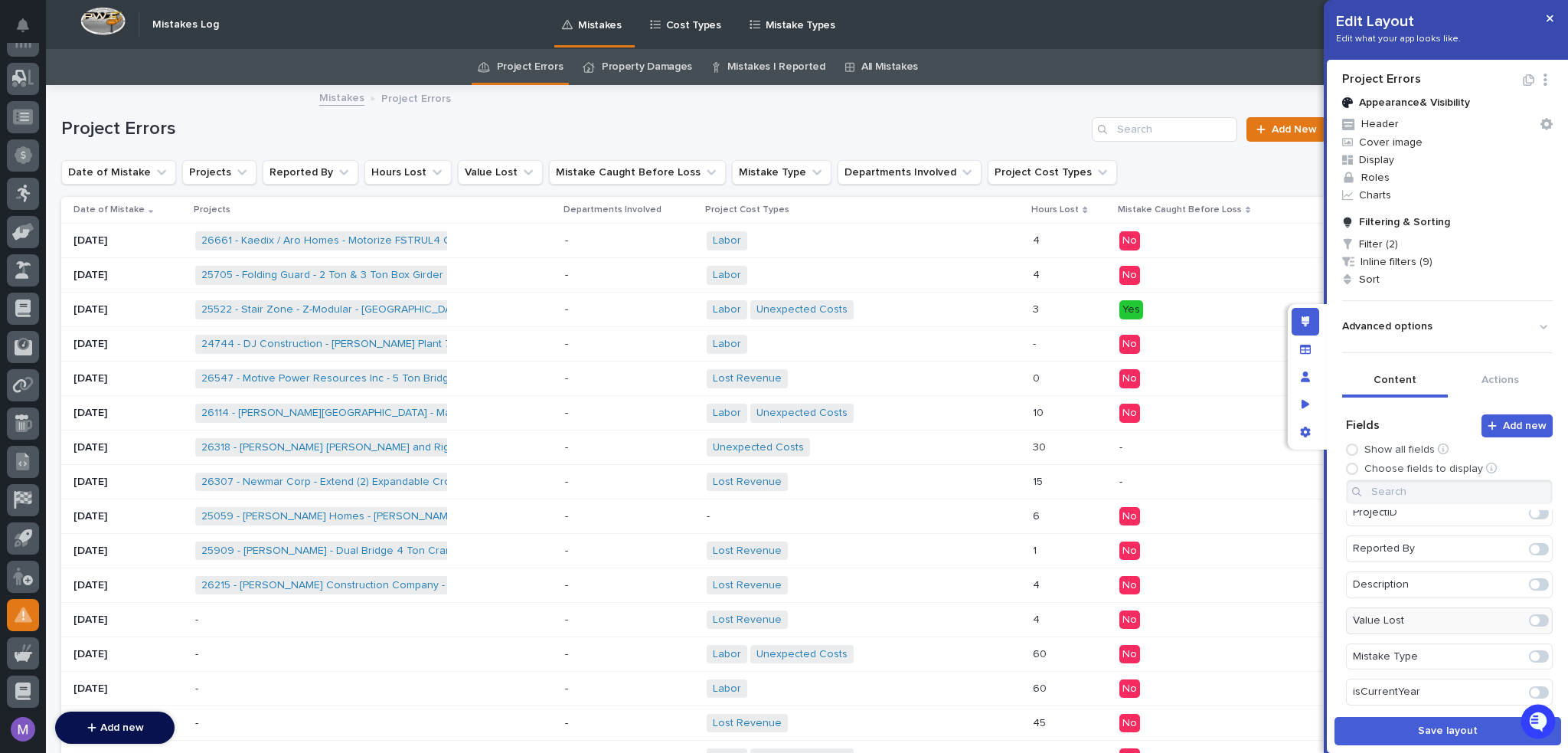
scroll to position [303, 0]
click at [1530, 583] on span at bounding box center [1534, 583] width 9 height 9
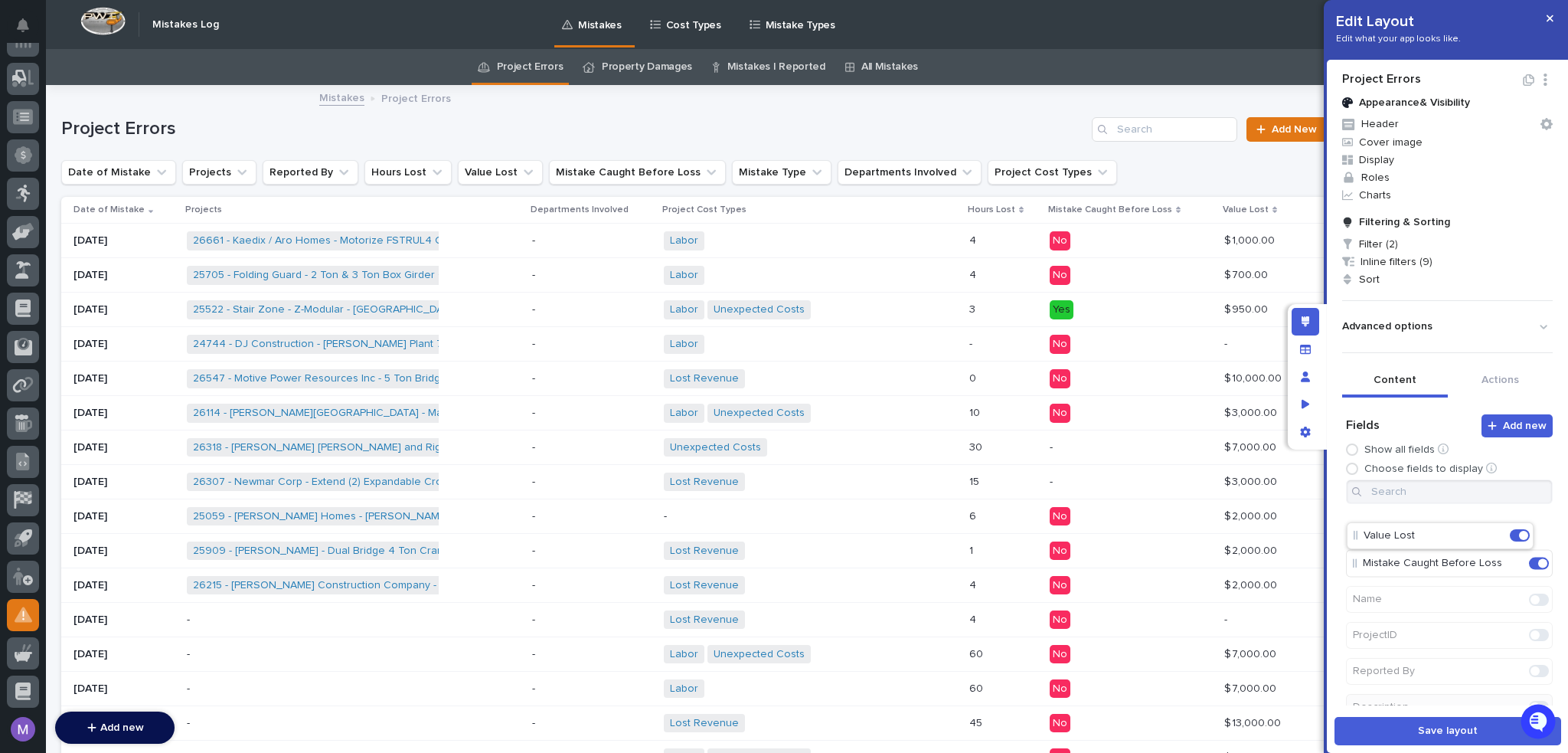
scroll to position [174, 0]
drag, startPoint x: 1418, startPoint y: 556, endPoint x: 1419, endPoint y: 530, distance: 26.0
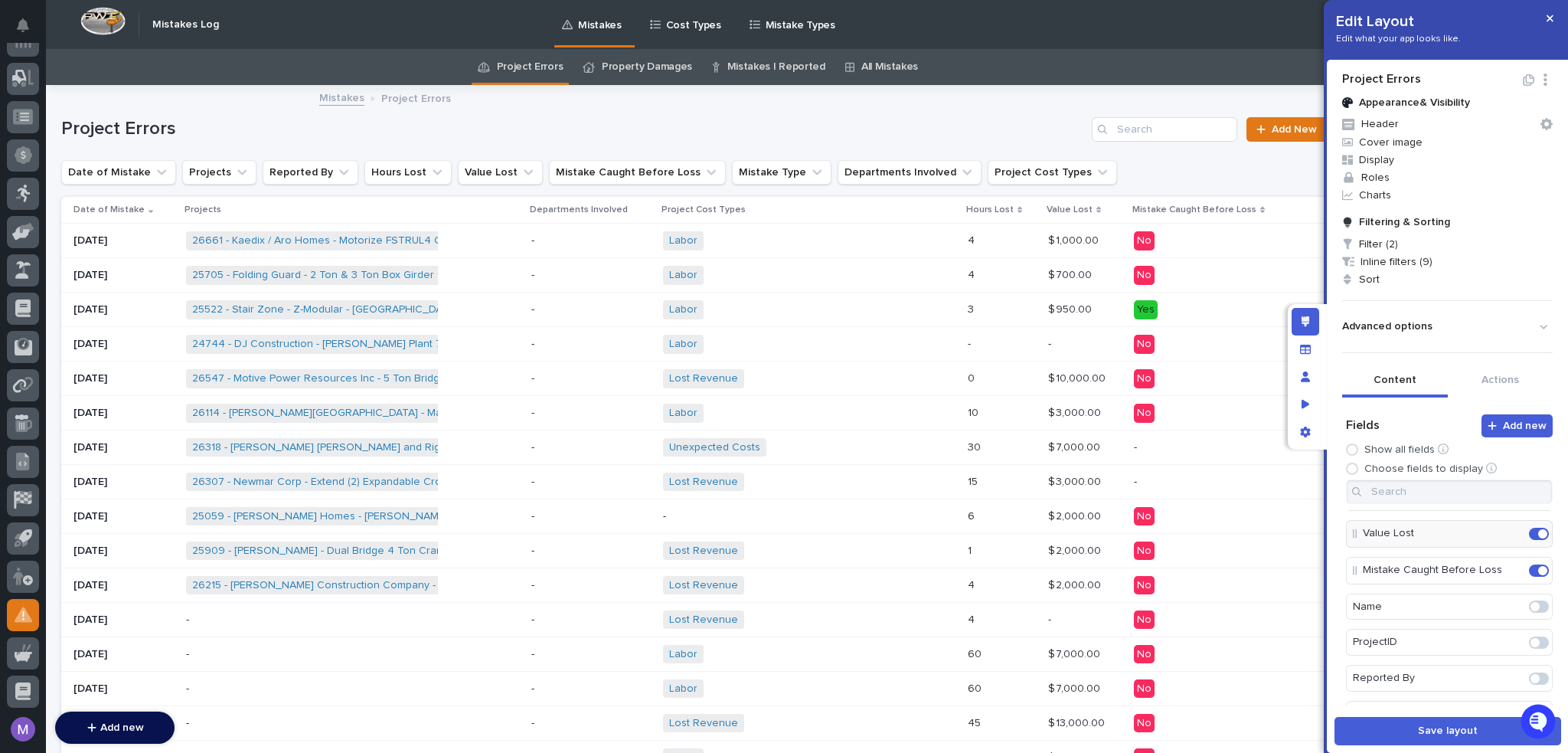
click at [1430, 745] on div "Project Errors Appearance & Visibility Header Cover image Display Roles Charts …" at bounding box center [1448, 406] width 242 height 693
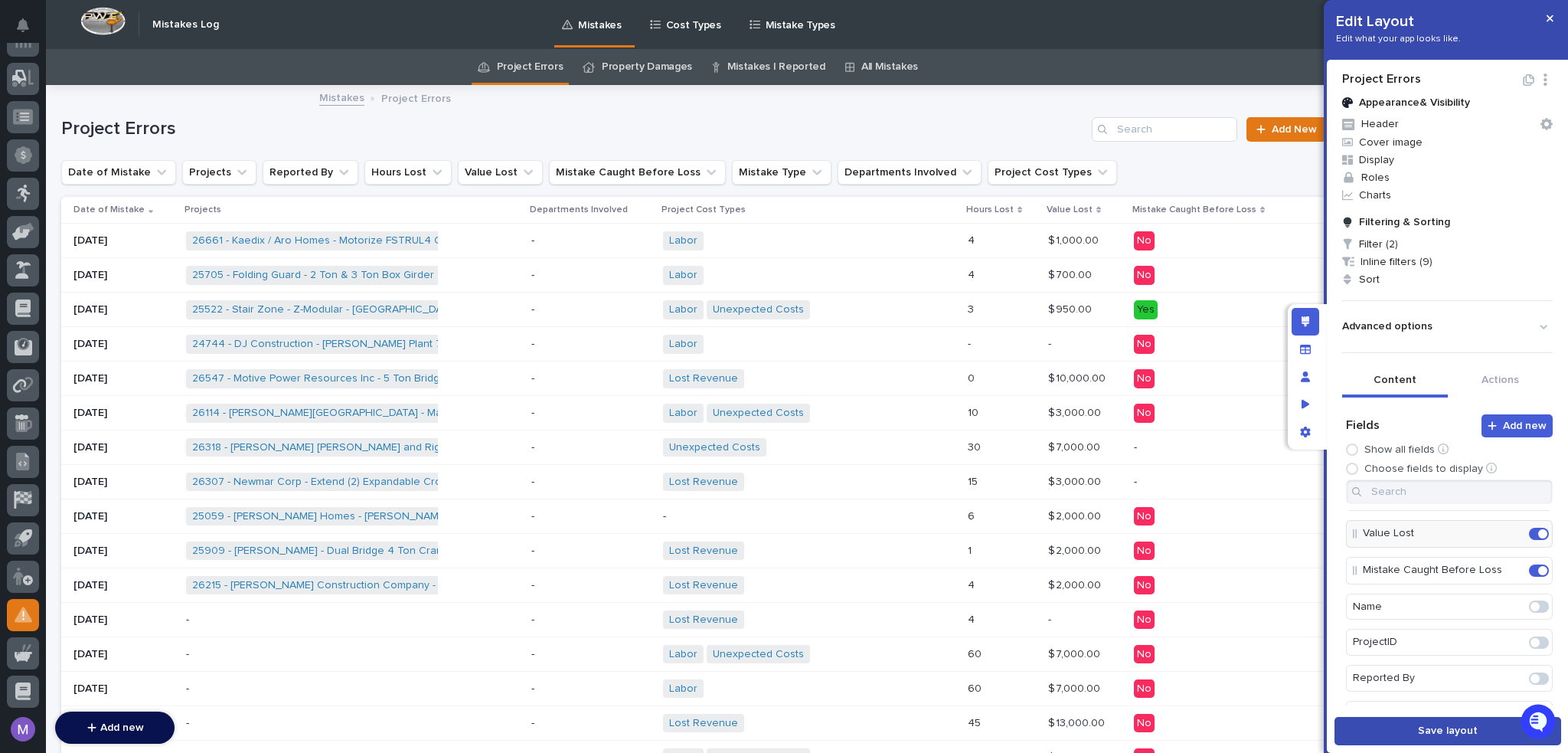
click at [1430, 737] on button "Save layout" at bounding box center [1447, 731] width 227 height 28
click at [1313, 323] on div "Edit layout" at bounding box center [1305, 322] width 28 height 28
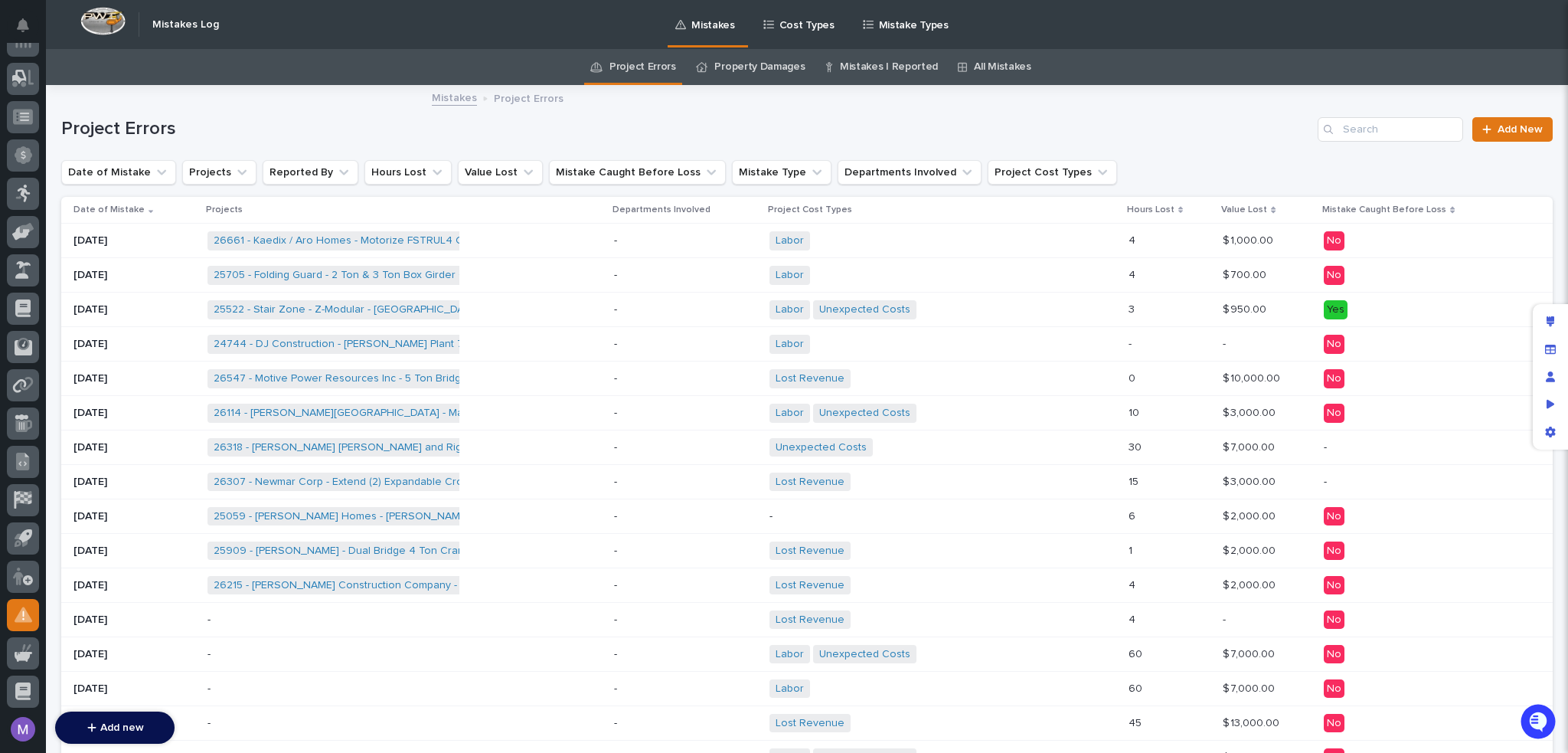
click at [717, 73] on link "Property Damages" at bounding box center [759, 67] width 90 height 36
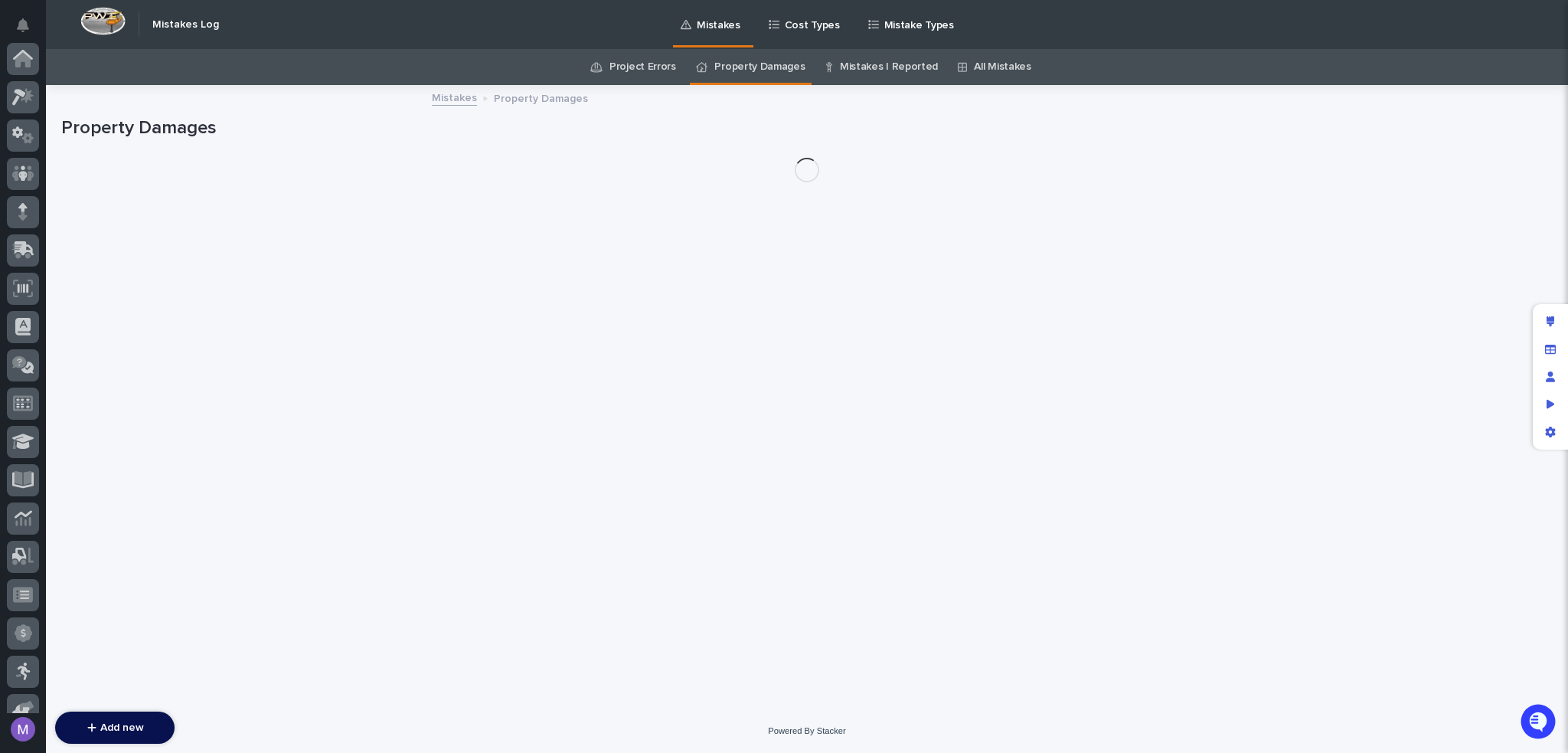
scroll to position [477, 0]
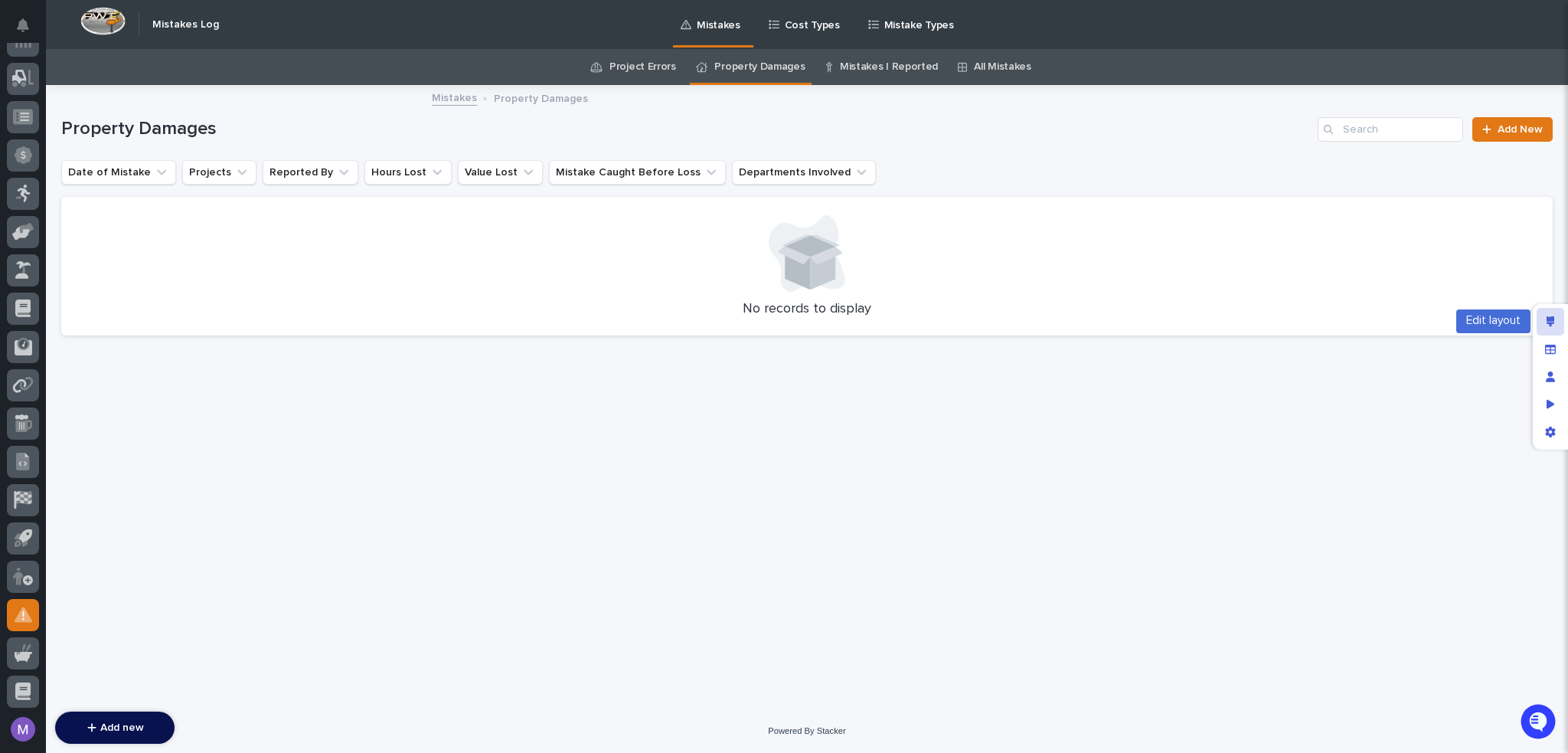
click at [1553, 315] on div "Edit layout" at bounding box center [1551, 322] width 28 height 28
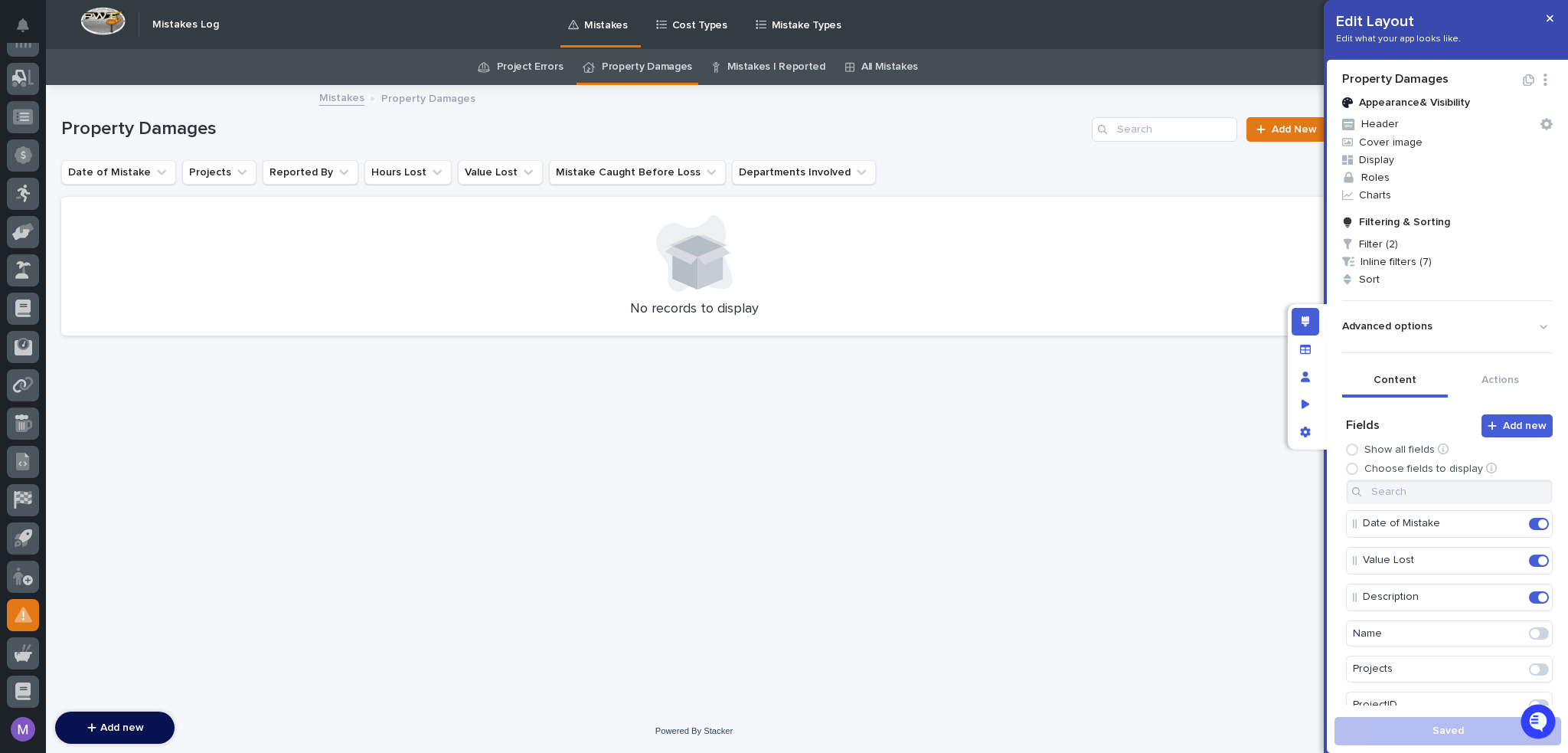
click at [875, 67] on link "All Mistakes" at bounding box center [889, 67] width 57 height 36
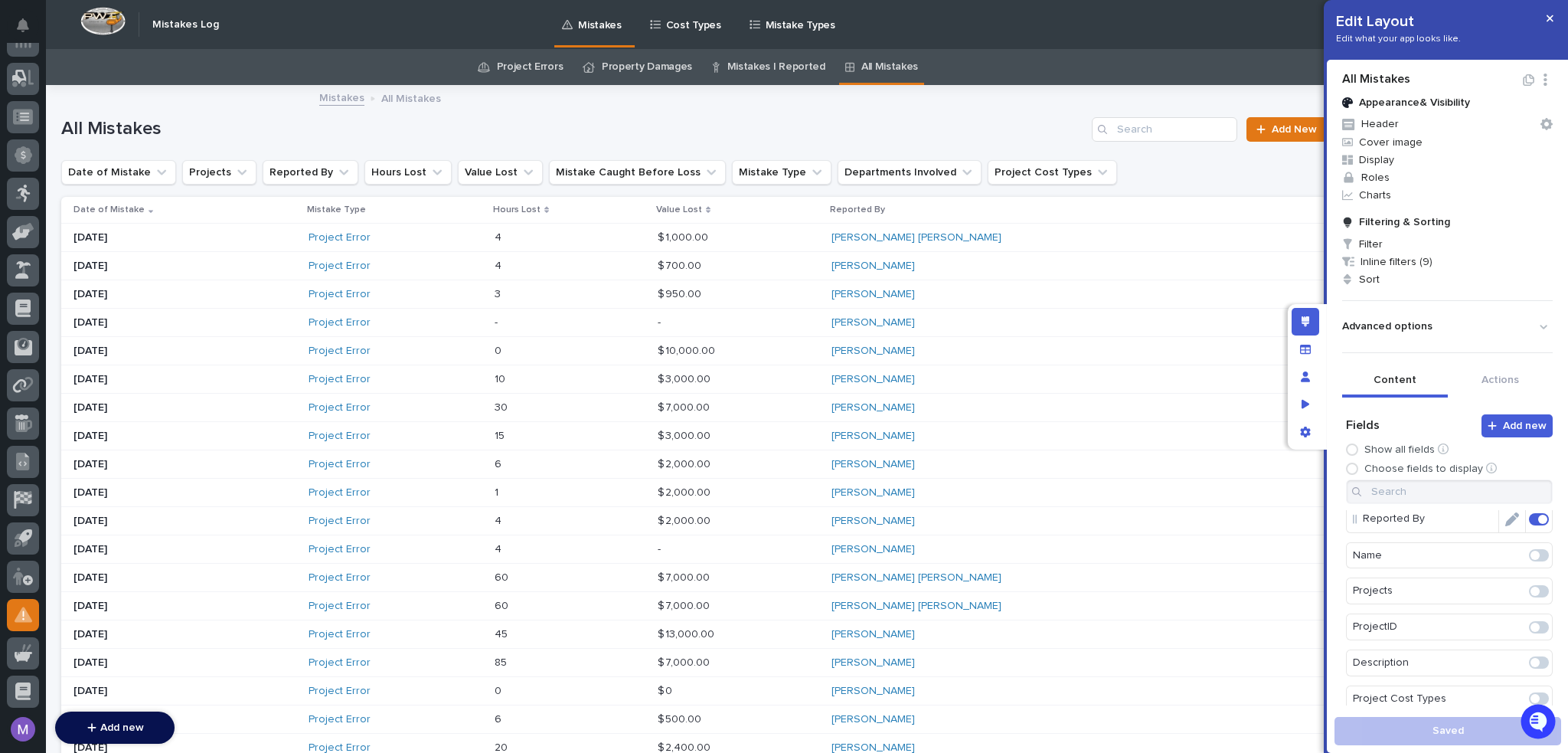
scroll to position [230, 0]
click at [1530, 655] on span at bounding box center [1534, 655] width 9 height 9
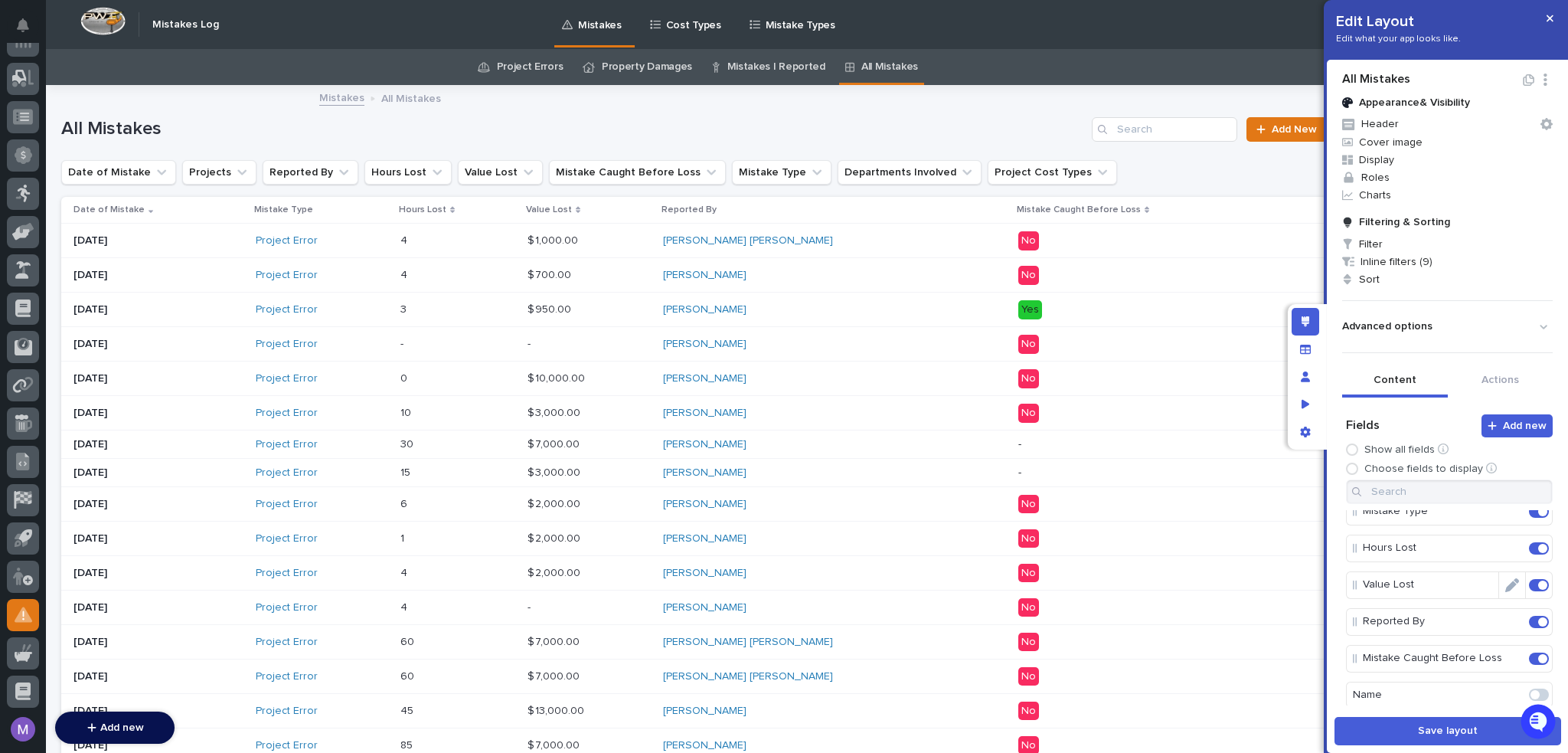
scroll to position [77, 0]
drag, startPoint x: 1431, startPoint y: 635, endPoint x: 1427, endPoint y: 593, distance: 42.2
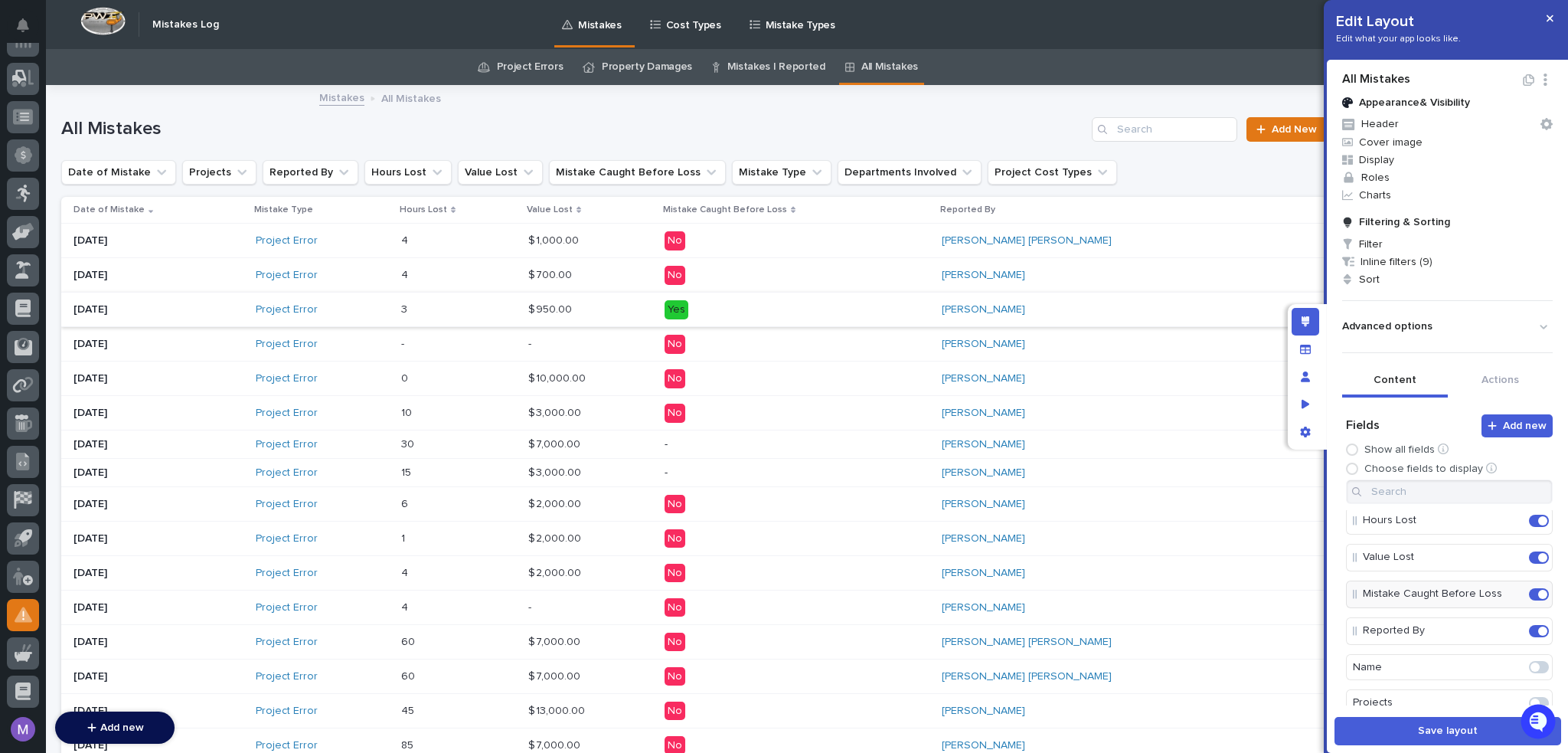
click at [1453, 731] on span "Save layout" at bounding box center [1448, 730] width 60 height 14
click at [1304, 318] on icon "Edit layout" at bounding box center [1305, 322] width 8 height 11
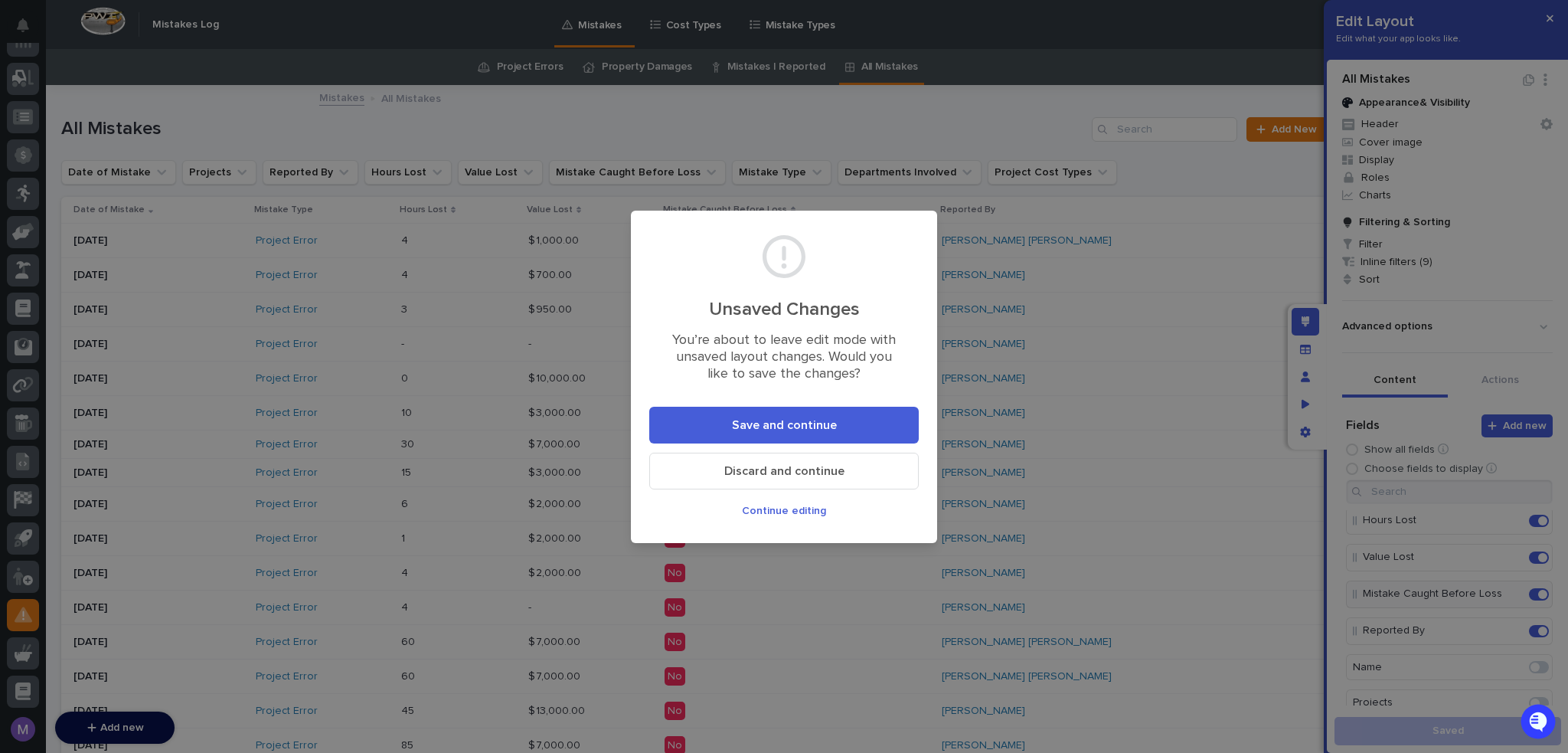
click at [835, 415] on button "Save and continue" at bounding box center [784, 424] width 270 height 37
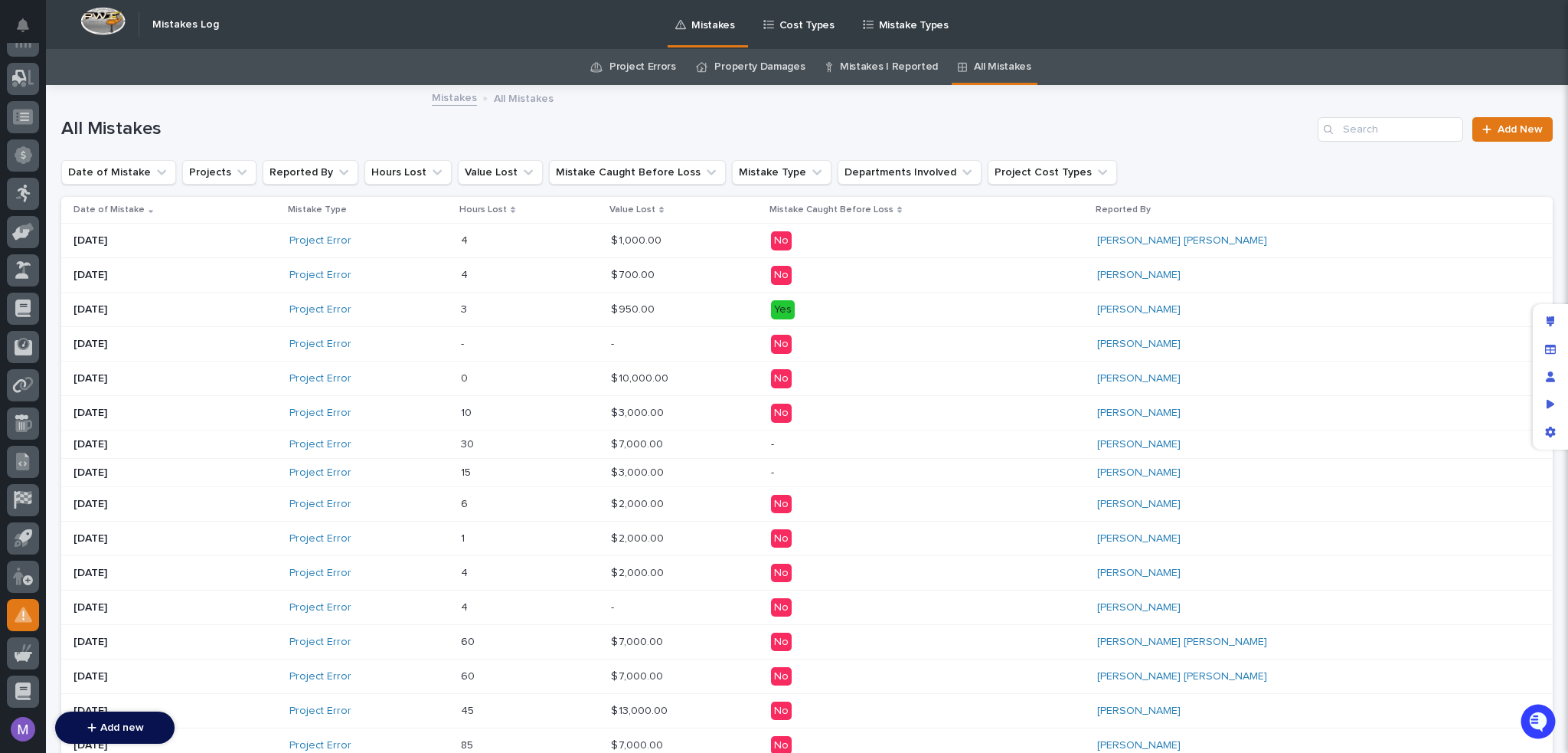
click at [664, 71] on link "Project Errors" at bounding box center [642, 67] width 67 height 36
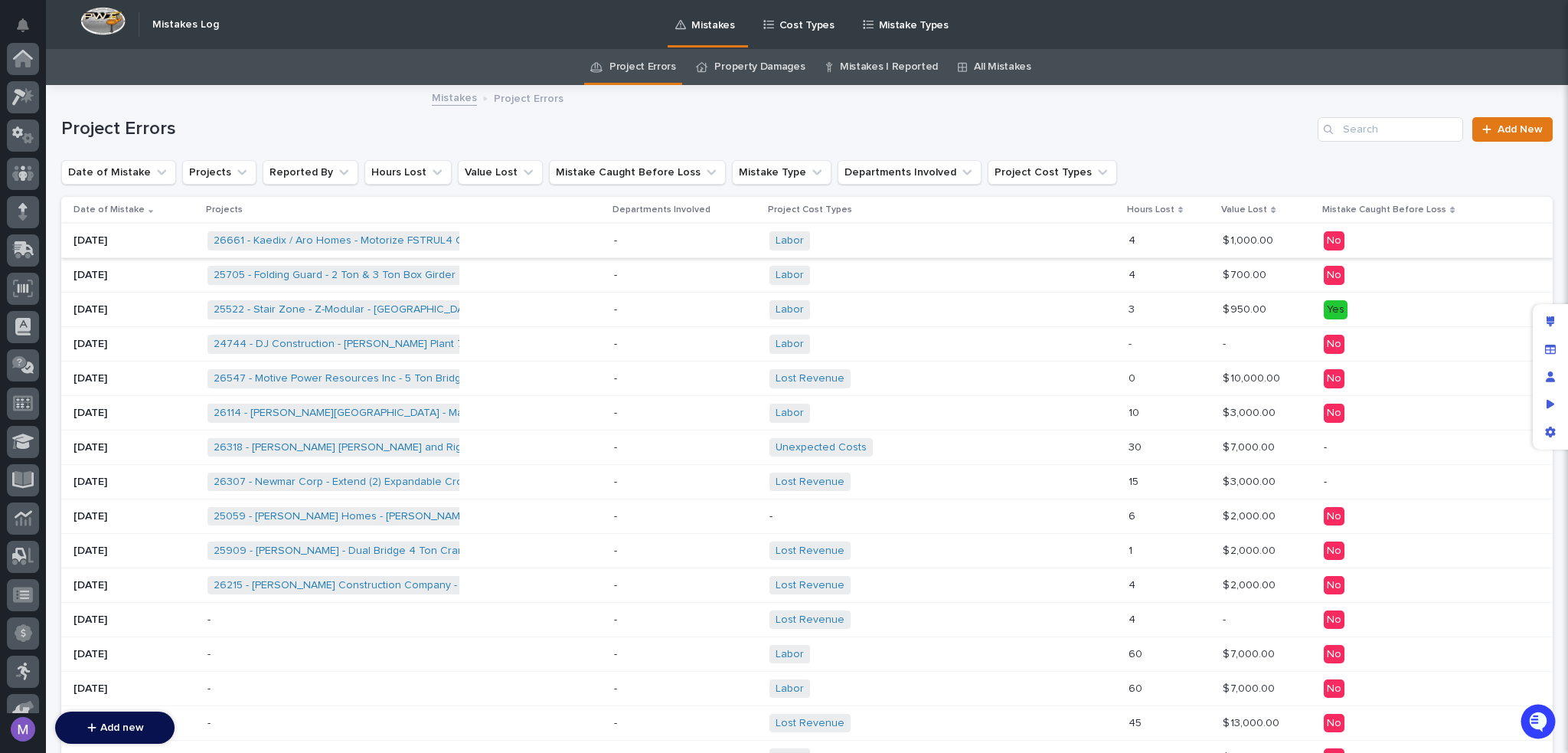
scroll to position [477, 0]
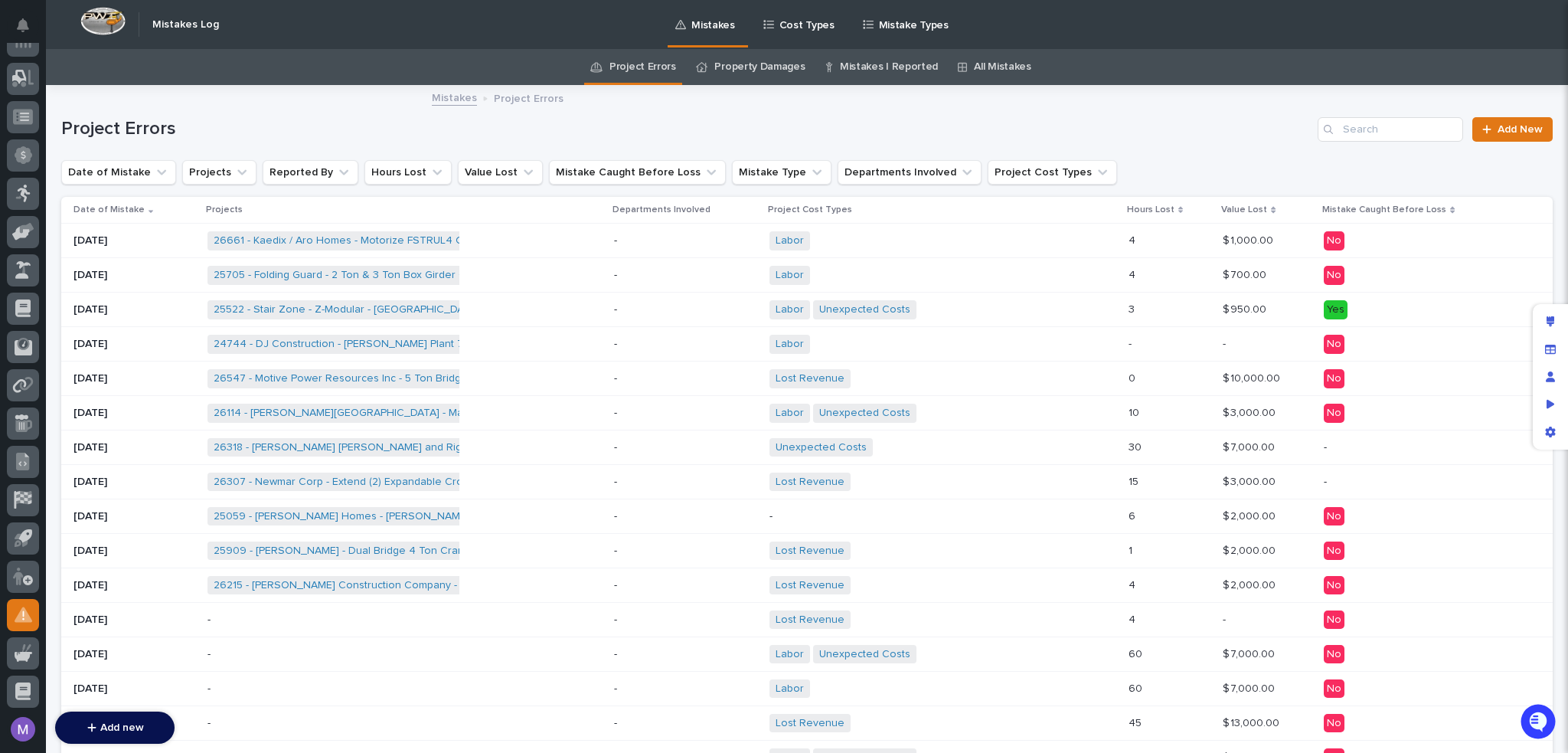
click at [569, 248] on div "26661 - Kaedix / Aro Homes - Motorize FSTRUL4 Crane System + 0" at bounding box center [404, 240] width 394 height 31
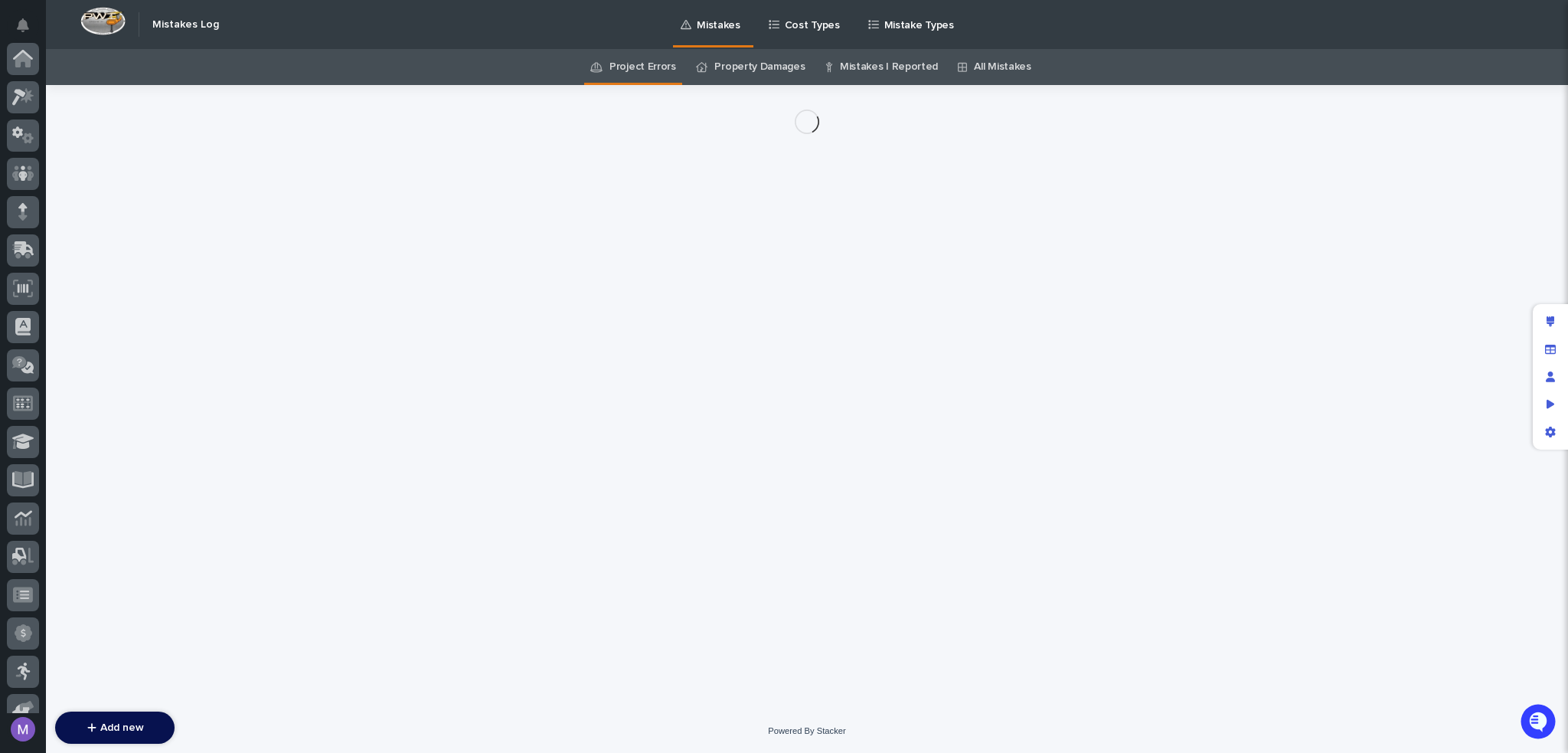
scroll to position [477, 0]
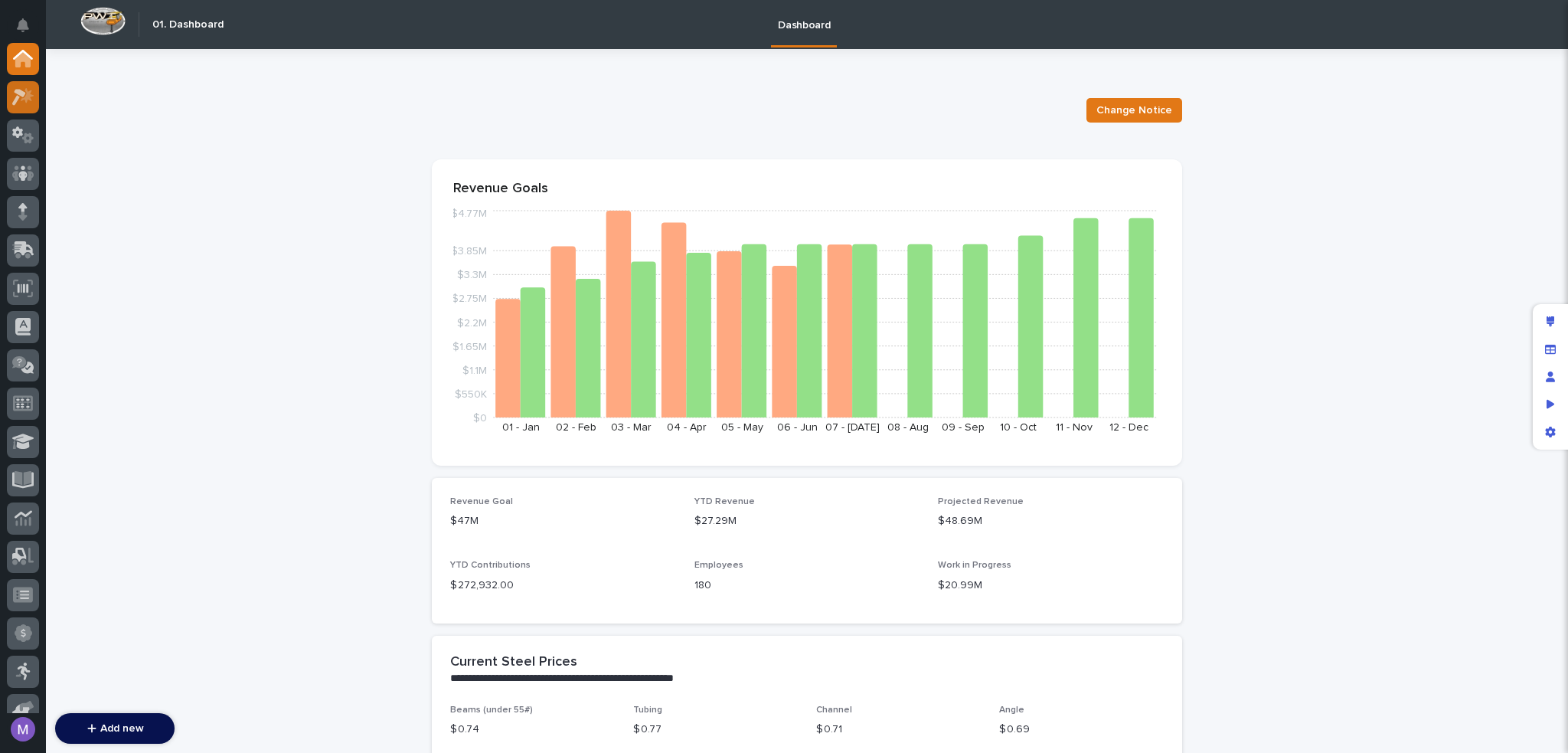
click at [15, 96] on icon at bounding box center [23, 97] width 22 height 18
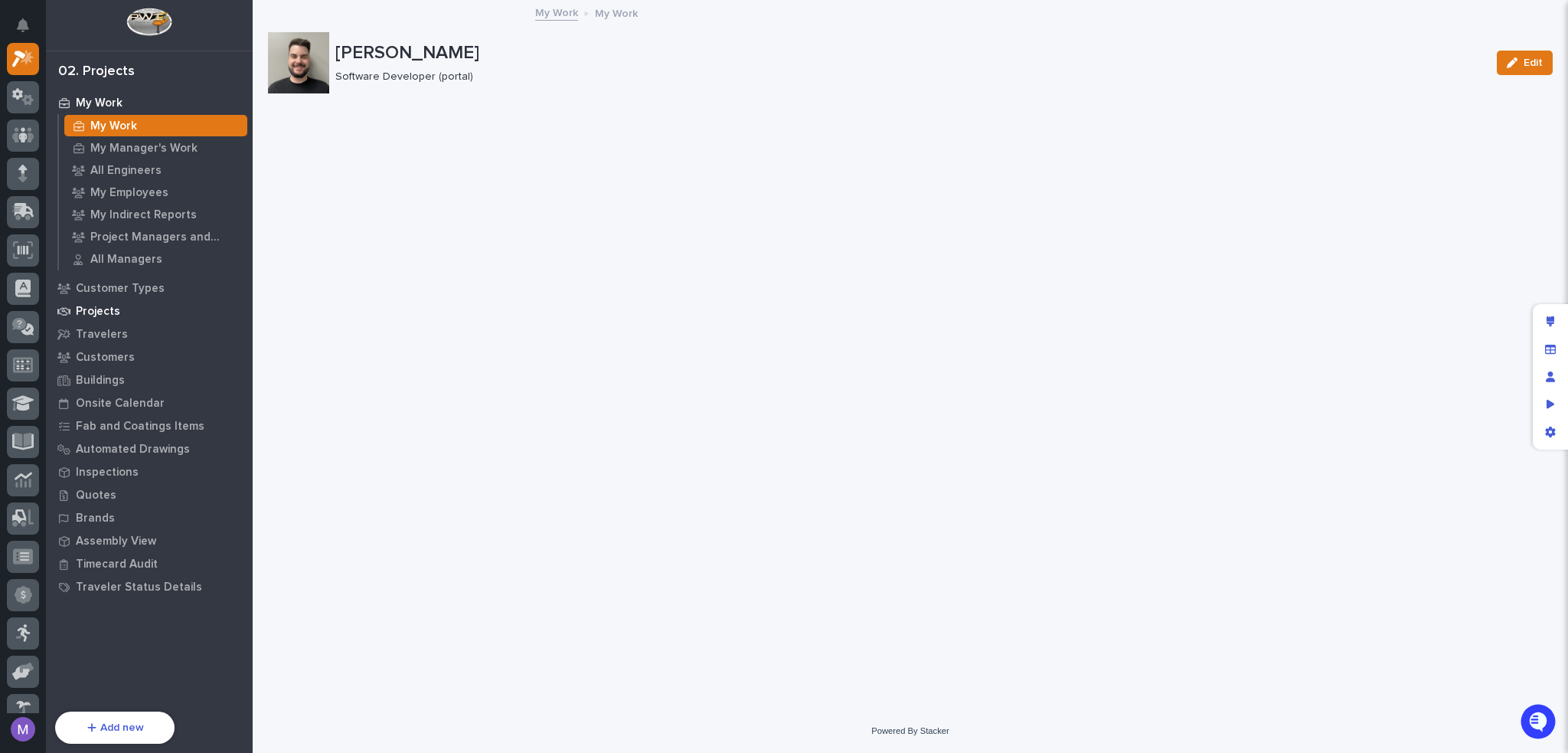
click at [107, 309] on p "Projects" at bounding box center [98, 312] width 44 height 14
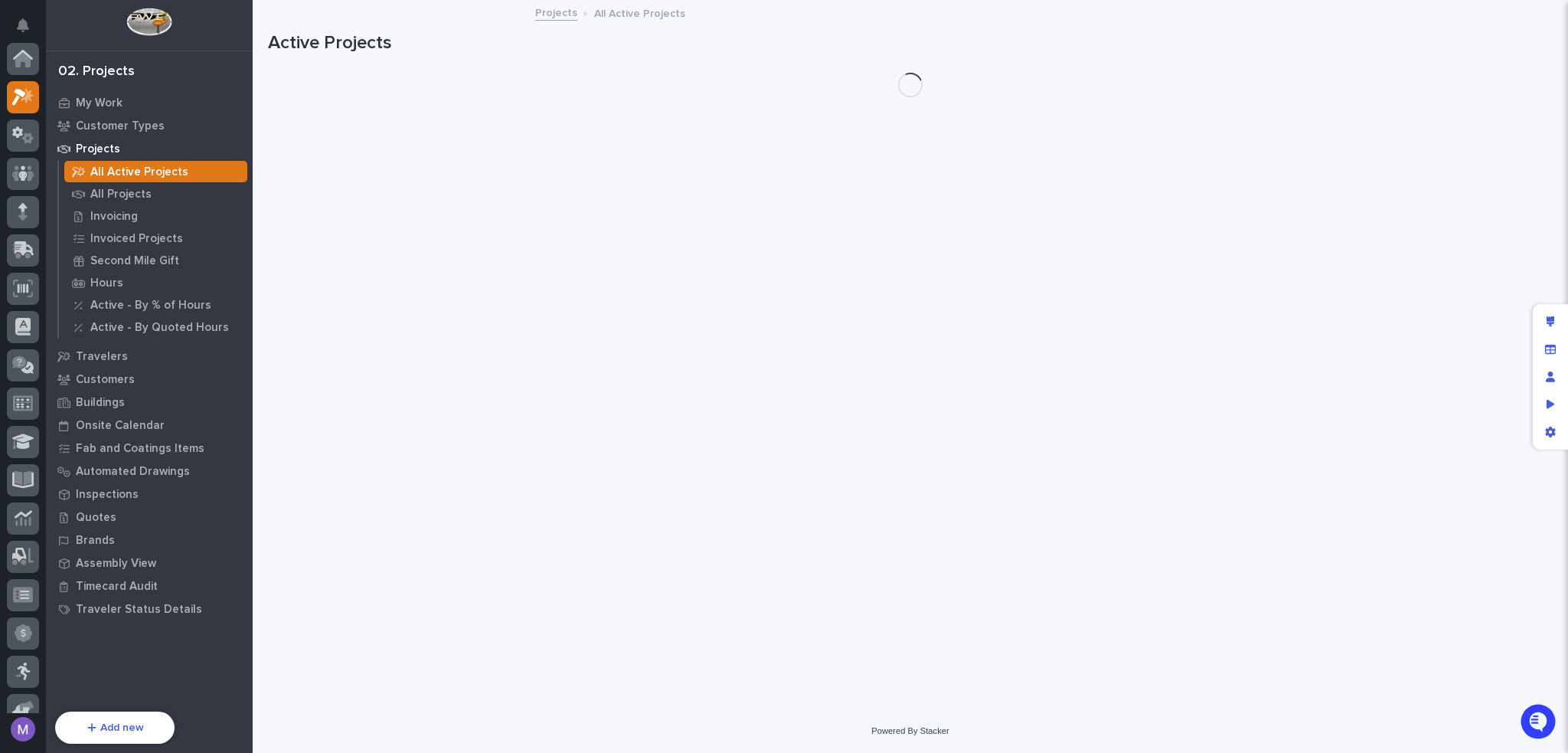
scroll to position [38, 0]
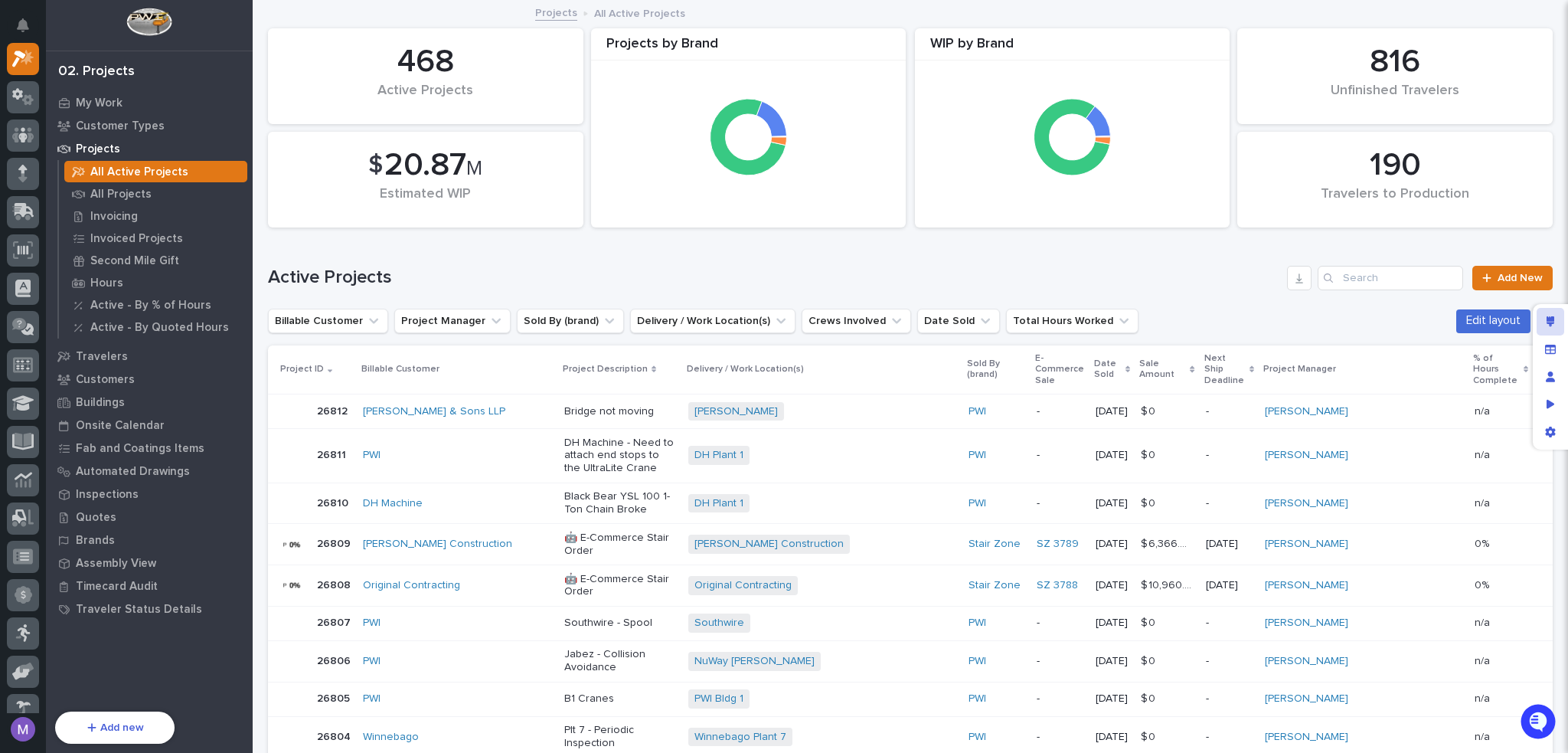
click at [1562, 321] on div "Edit layout" at bounding box center [1551, 322] width 28 height 28
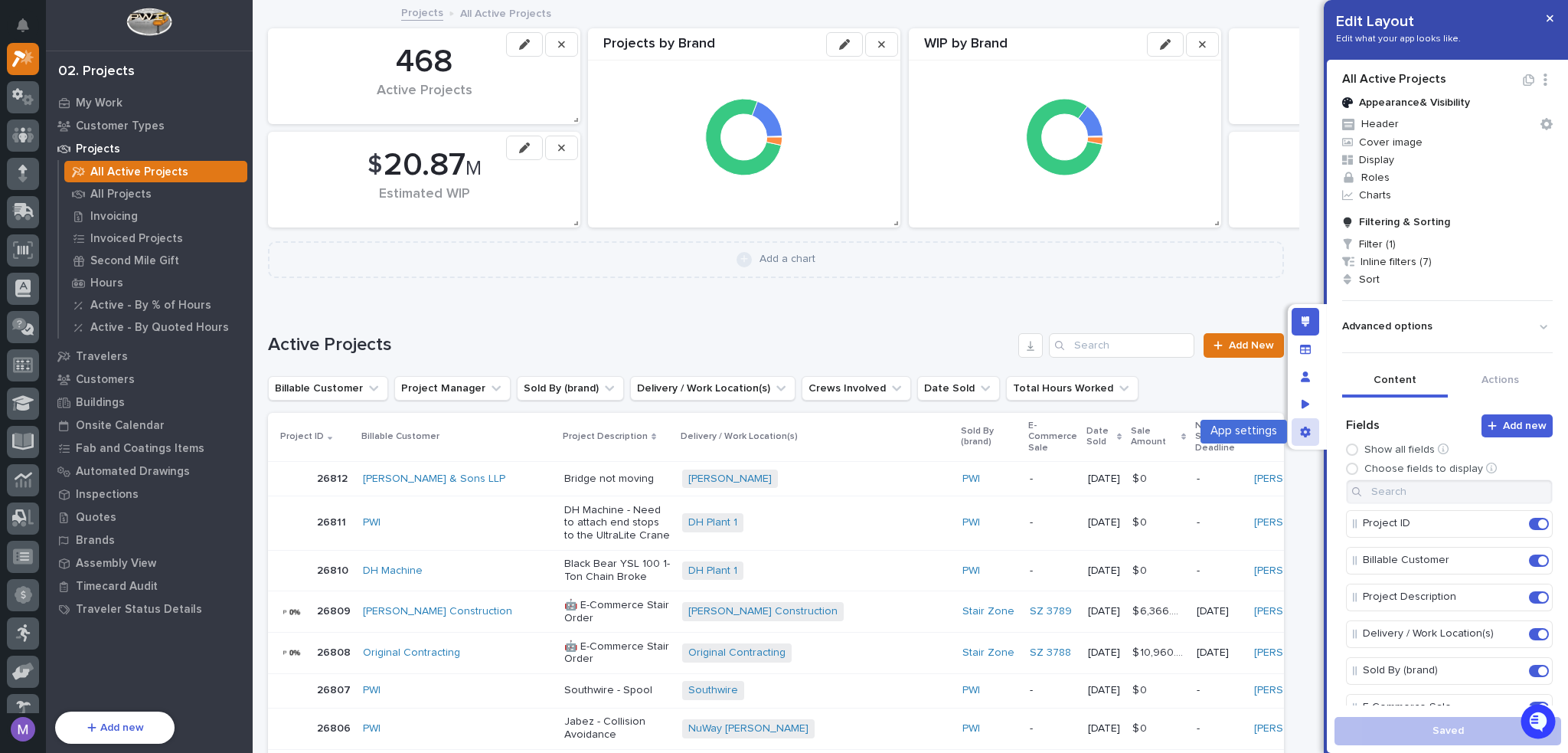
click at [1297, 430] on div "App settings" at bounding box center [1305, 432] width 28 height 28
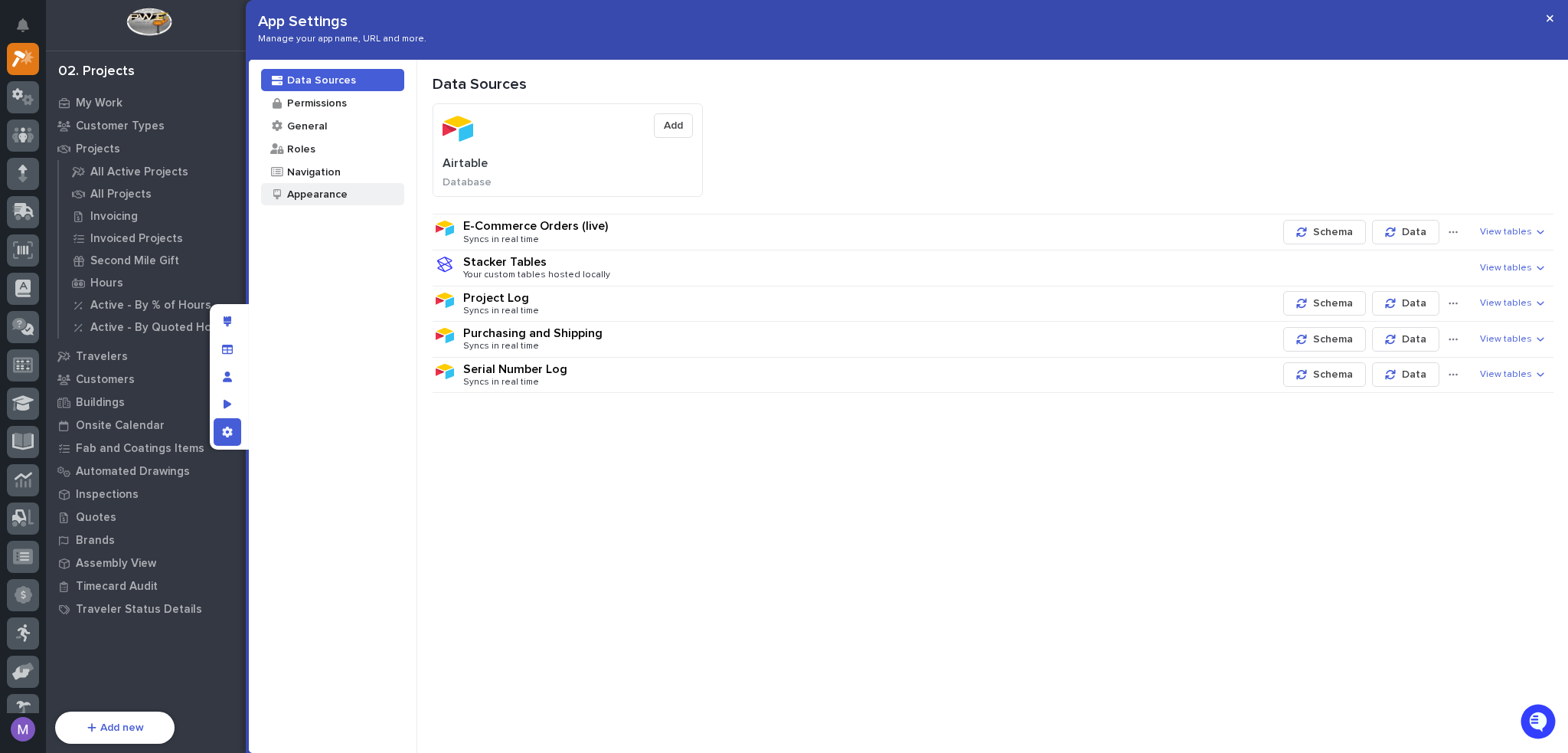
click at [296, 187] on div "Appearance" at bounding box center [317, 194] width 62 height 15
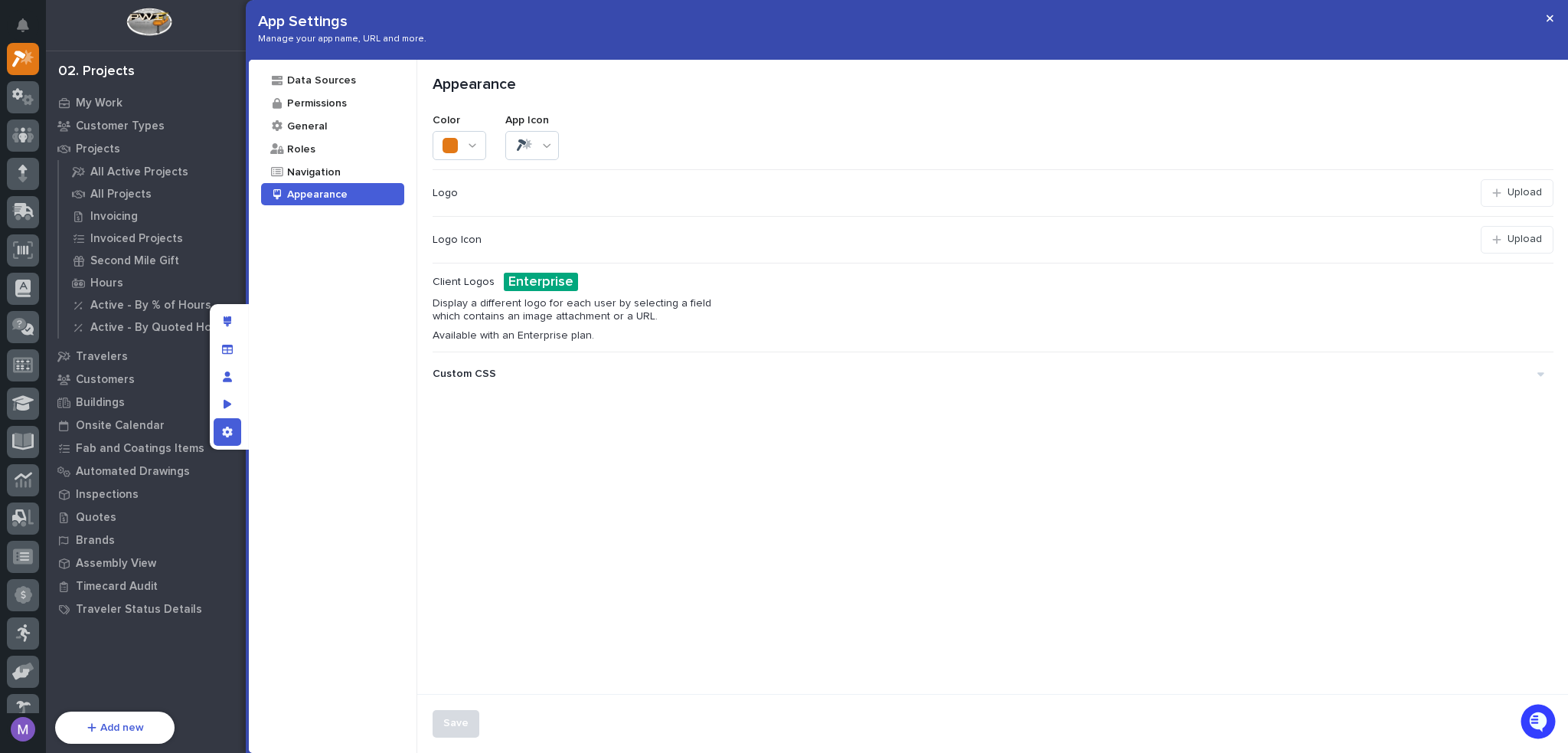
click at [574, 371] on div "Custom CSS" at bounding box center [985, 374] width 1105 height 25
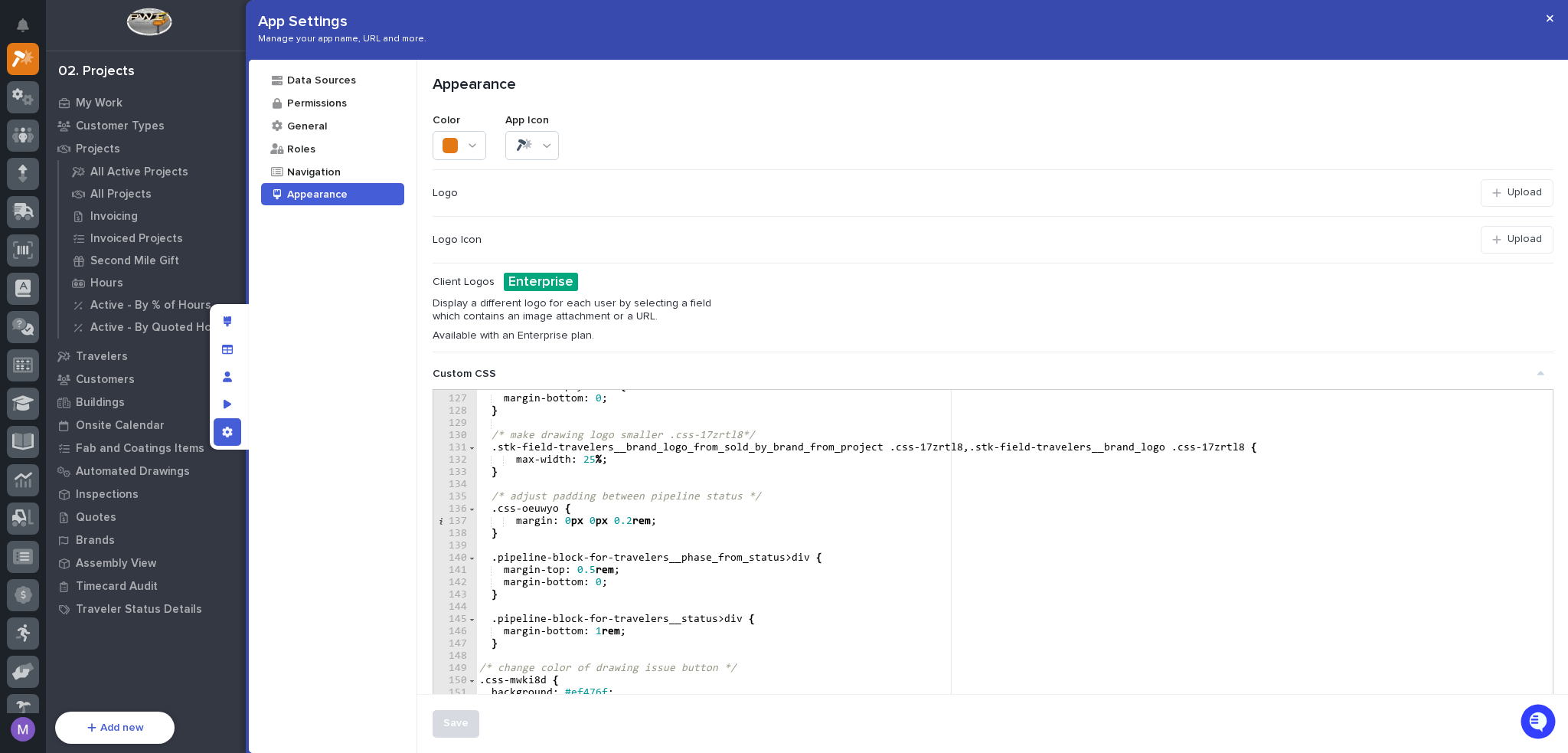
scroll to position [95, 0]
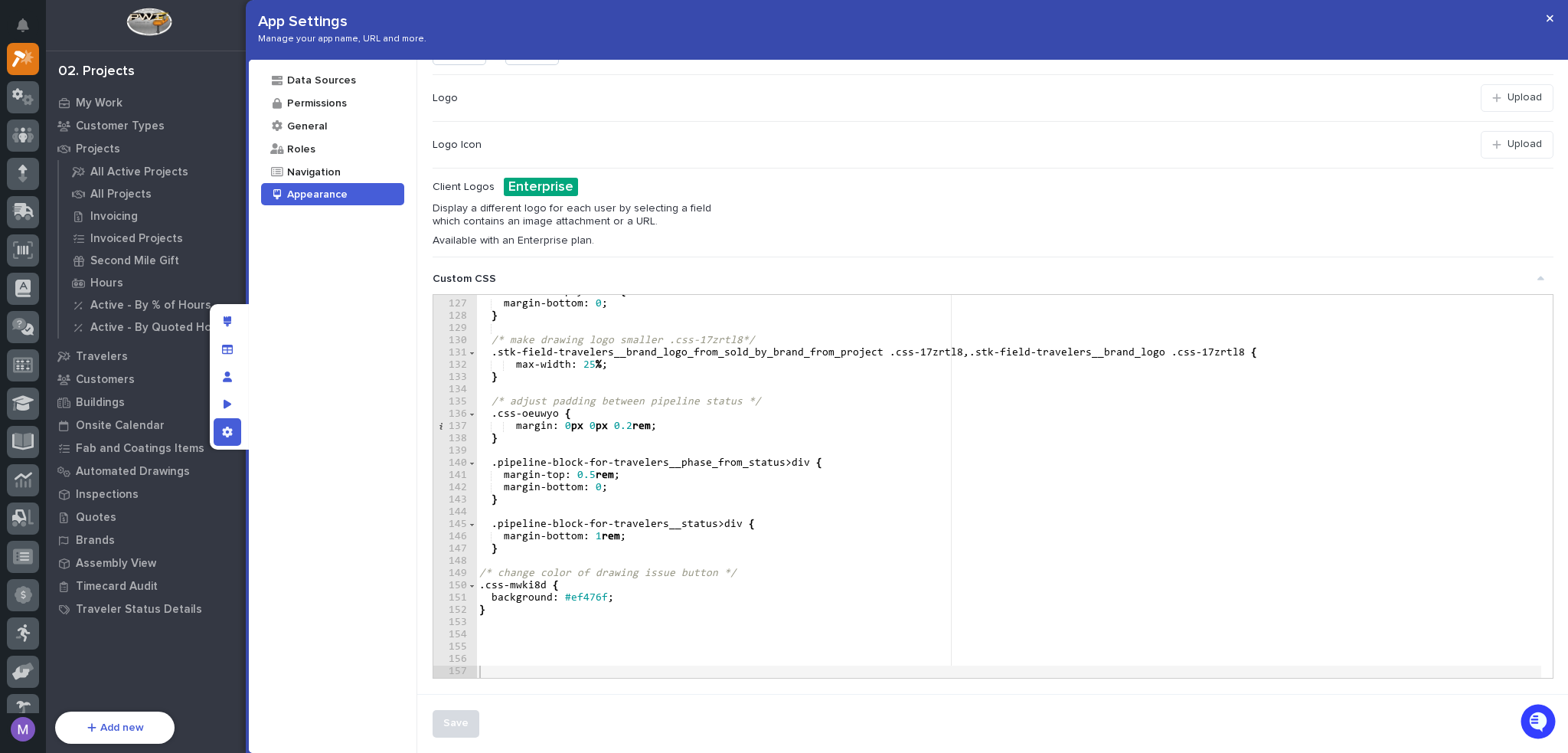
type textarea "**********"
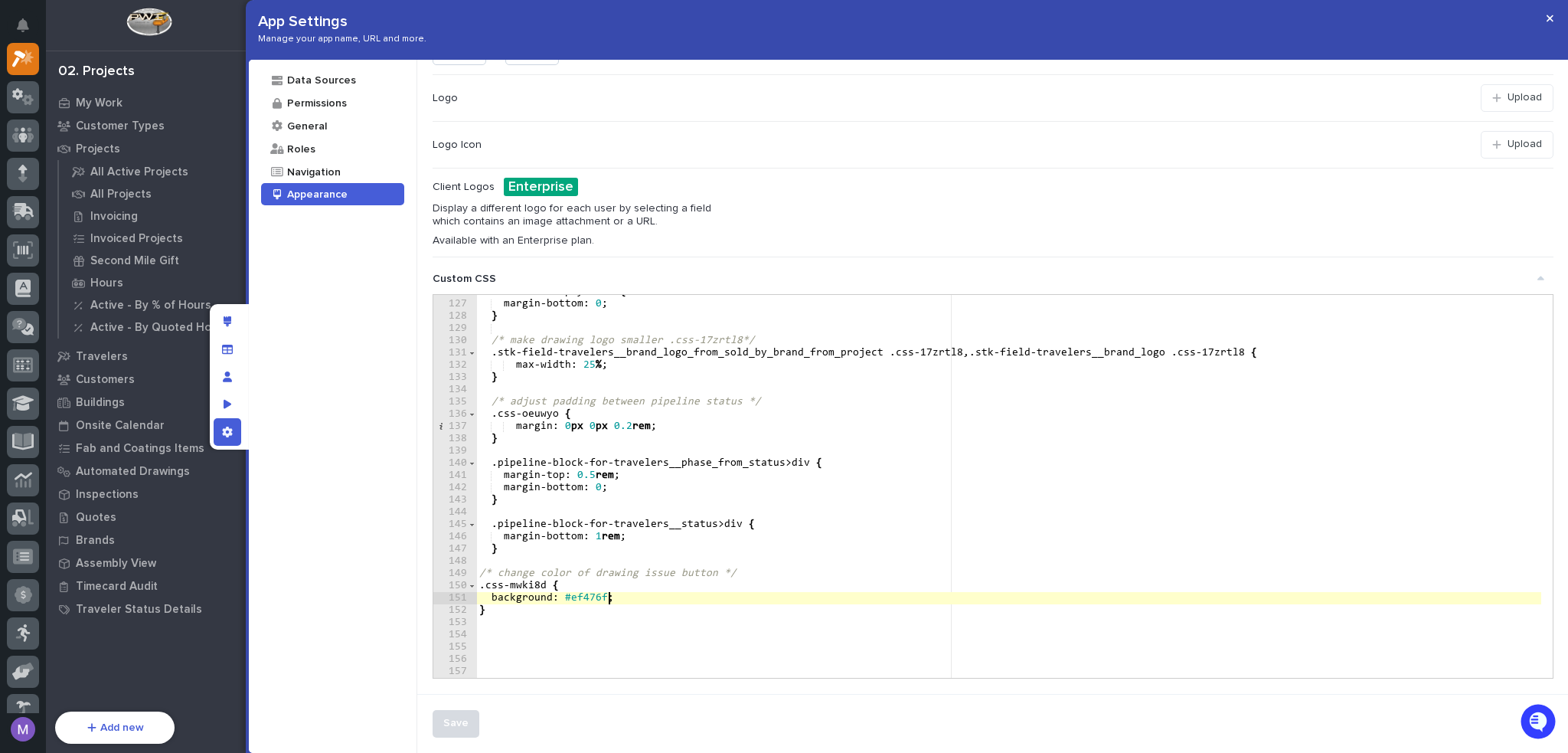
click at [738, 598] on div ".stk-text-emptyState { margin-bottom : 0 ; } /* make drawing logo smaller .css-…" at bounding box center [1009, 489] width 1065 height 407
